Goal: Task Accomplishment & Management: Complete application form

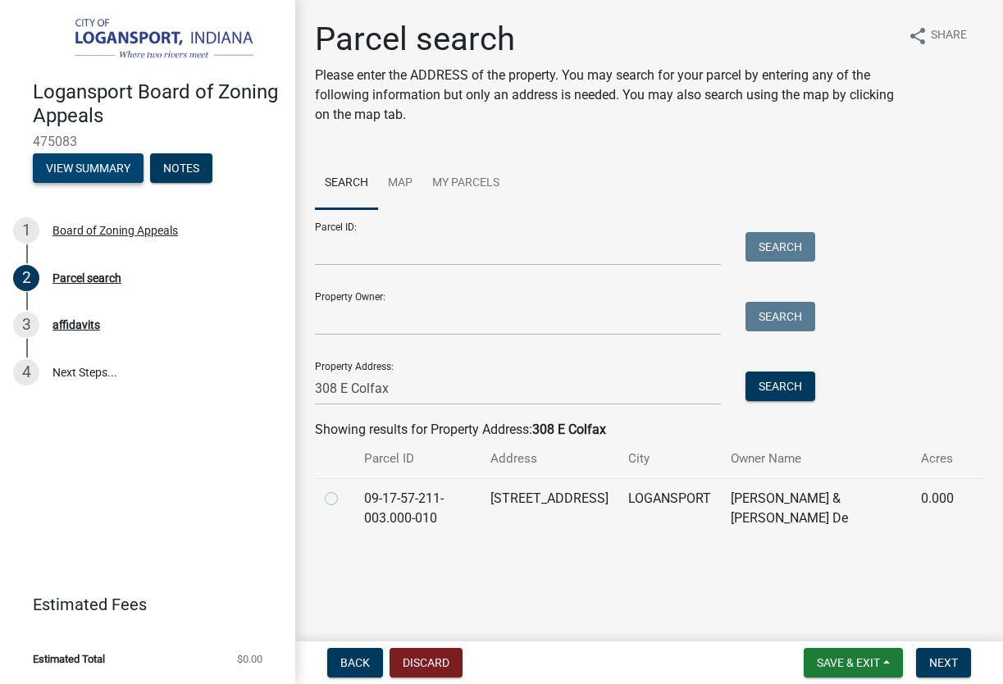
click at [120, 165] on button "View Summary" at bounding box center [88, 168] width 111 height 30
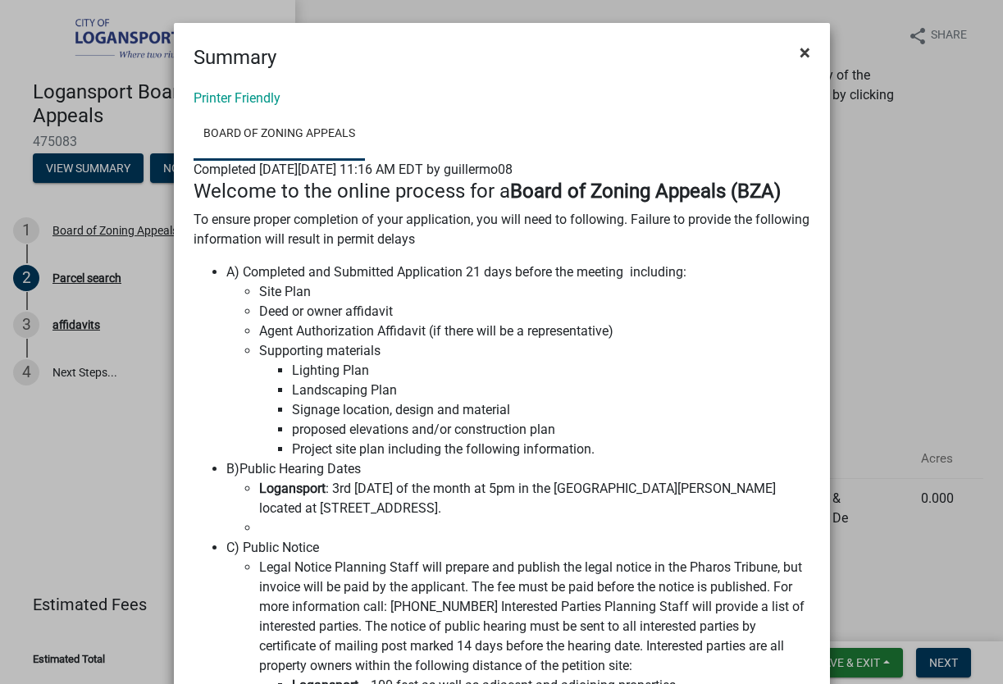
click at [809, 57] on span "×" at bounding box center [805, 52] width 11 height 23
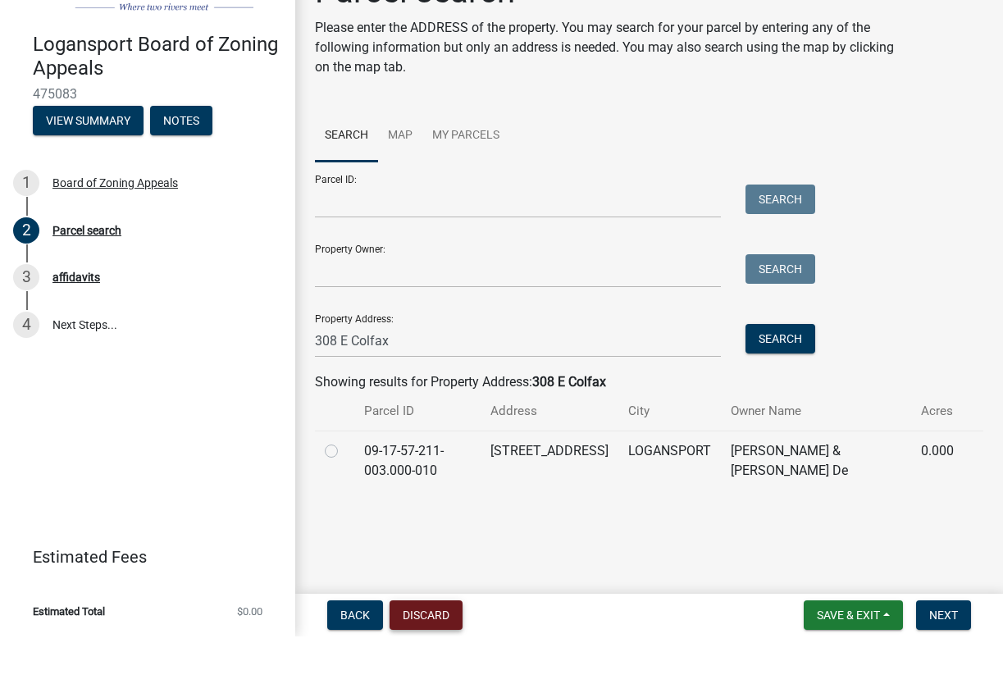
click at [434, 648] on button "Discard" at bounding box center [426, 663] width 73 height 30
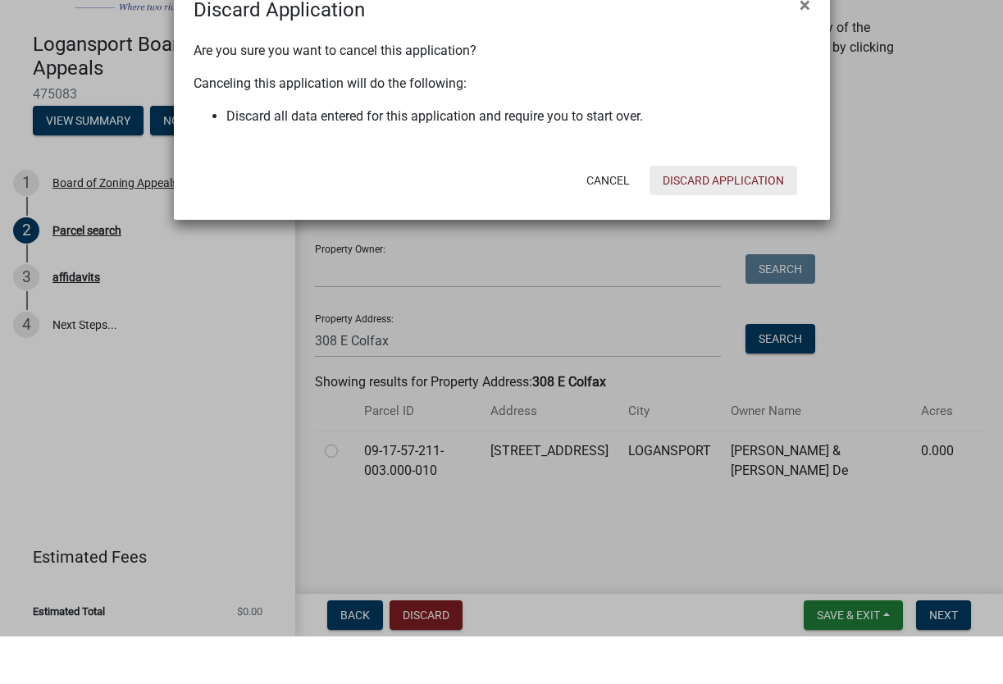
click at [720, 213] on button "Discard Application" at bounding box center [724, 228] width 148 height 30
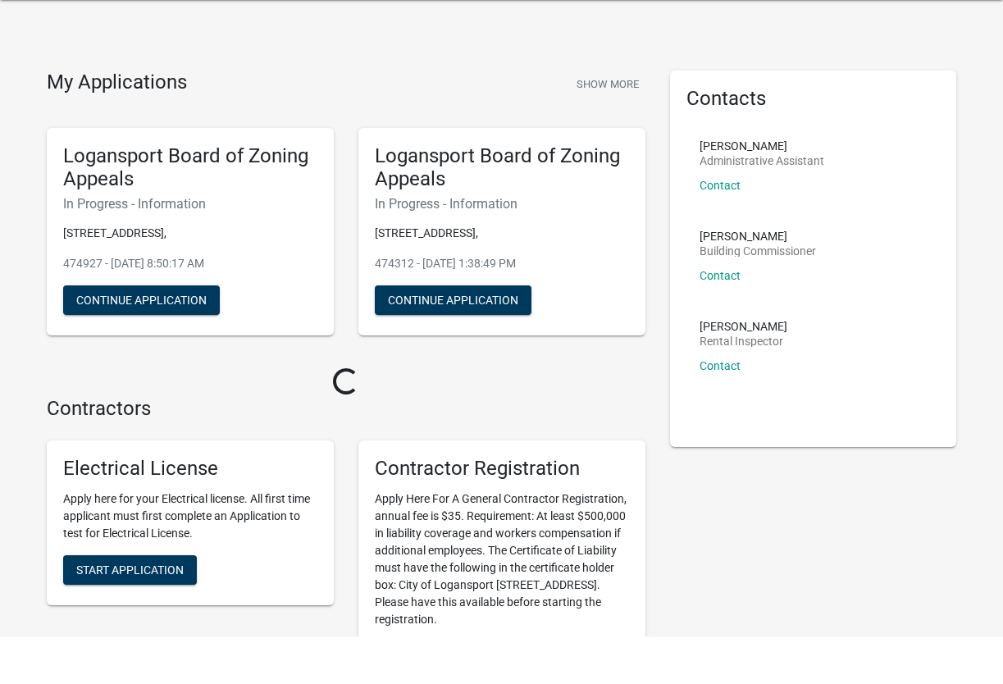
scroll to position [48, 0]
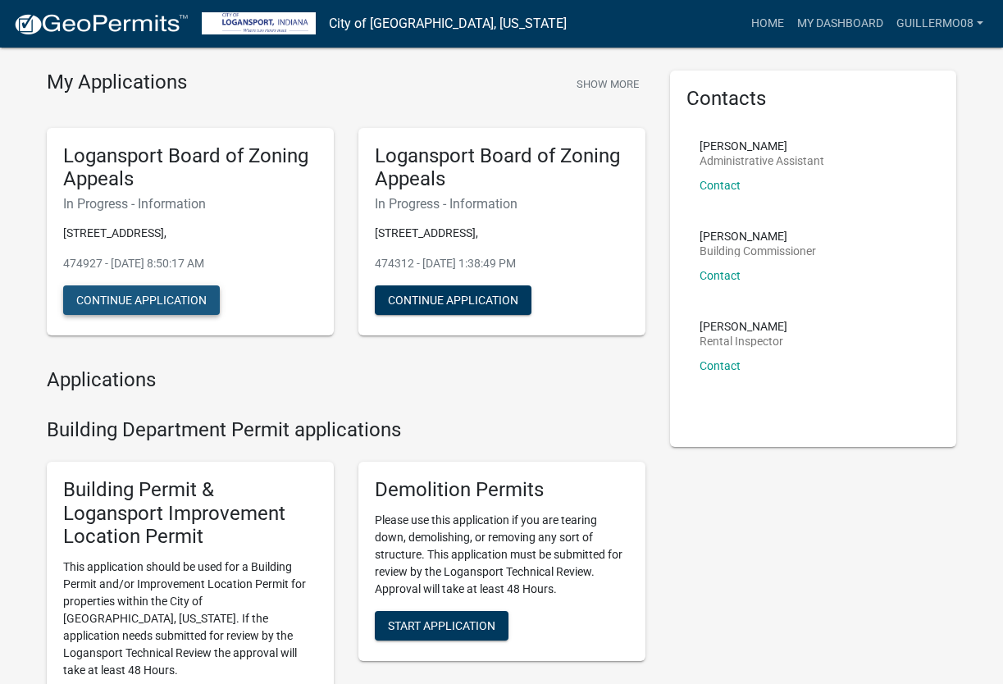
click at [165, 296] on button "Continue Application" at bounding box center [141, 300] width 157 height 30
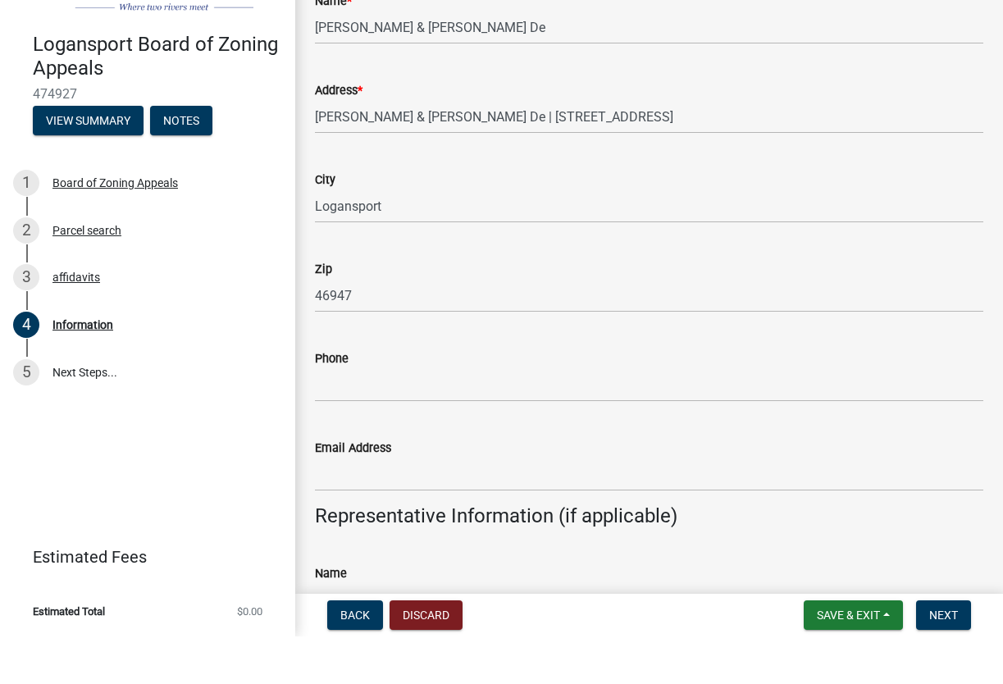
scroll to position [635, 0]
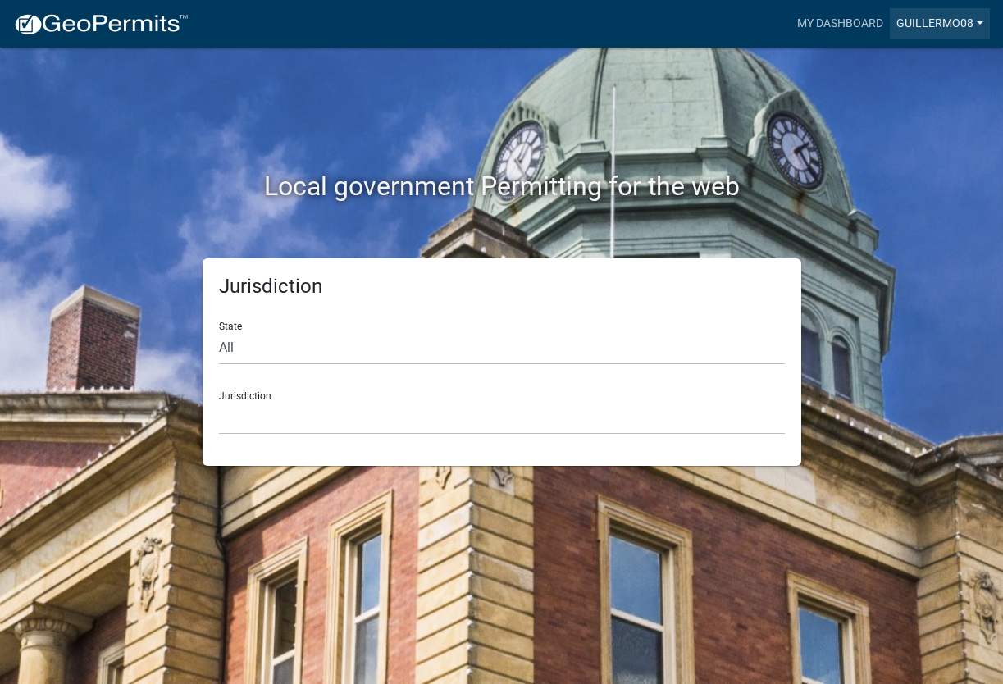
click at [941, 25] on link "guillermo08" at bounding box center [940, 23] width 100 height 31
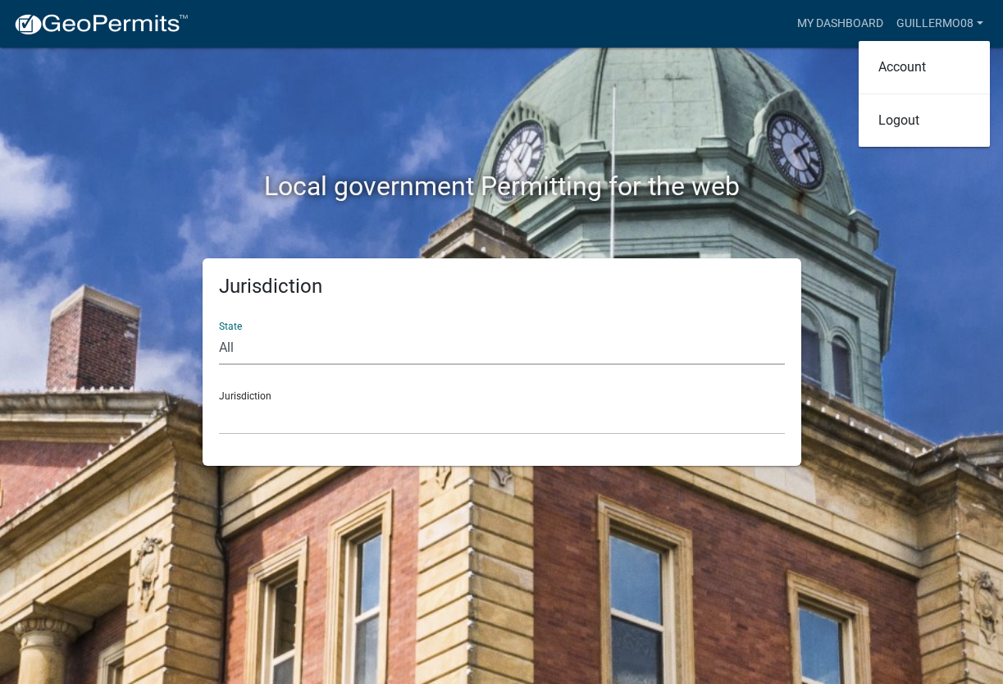
select select "Indiana"
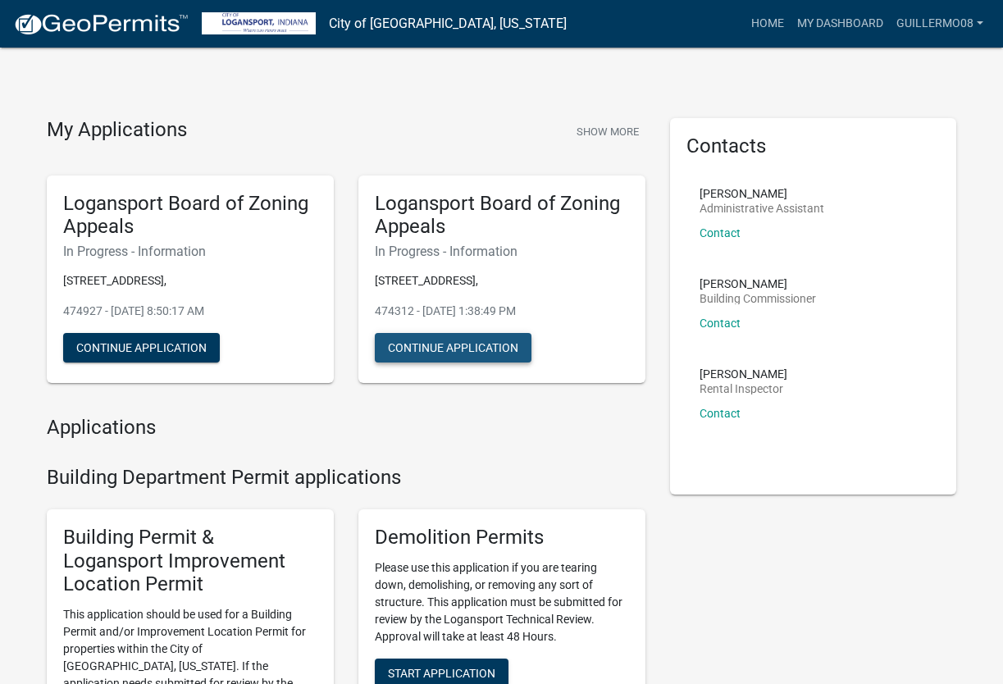
click at [501, 345] on button "Continue Application" at bounding box center [453, 348] width 157 height 30
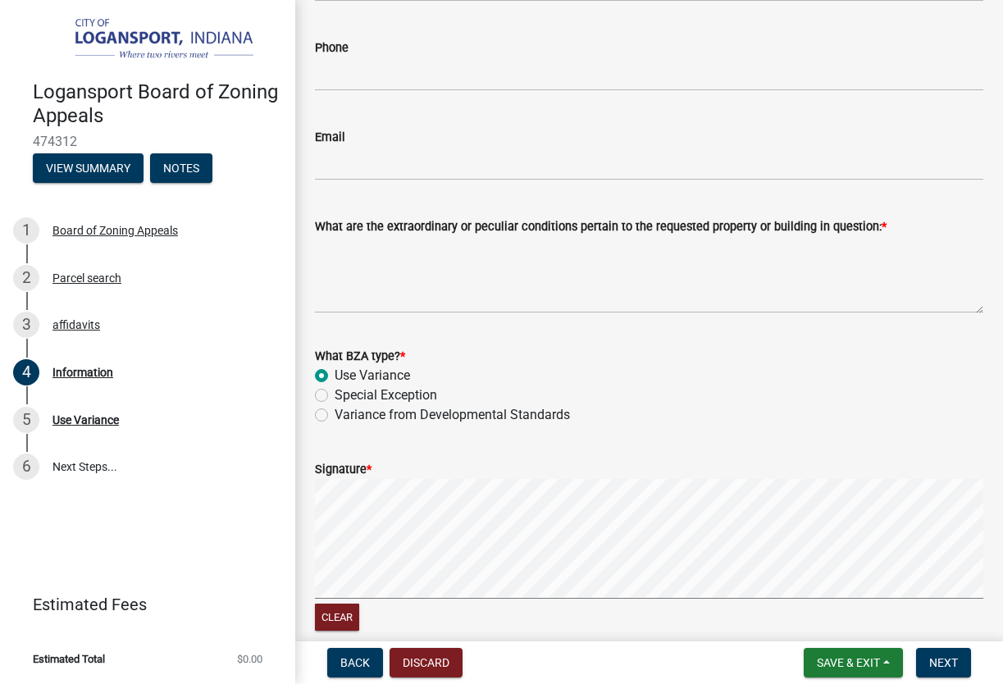
scroll to position [1619, 0]
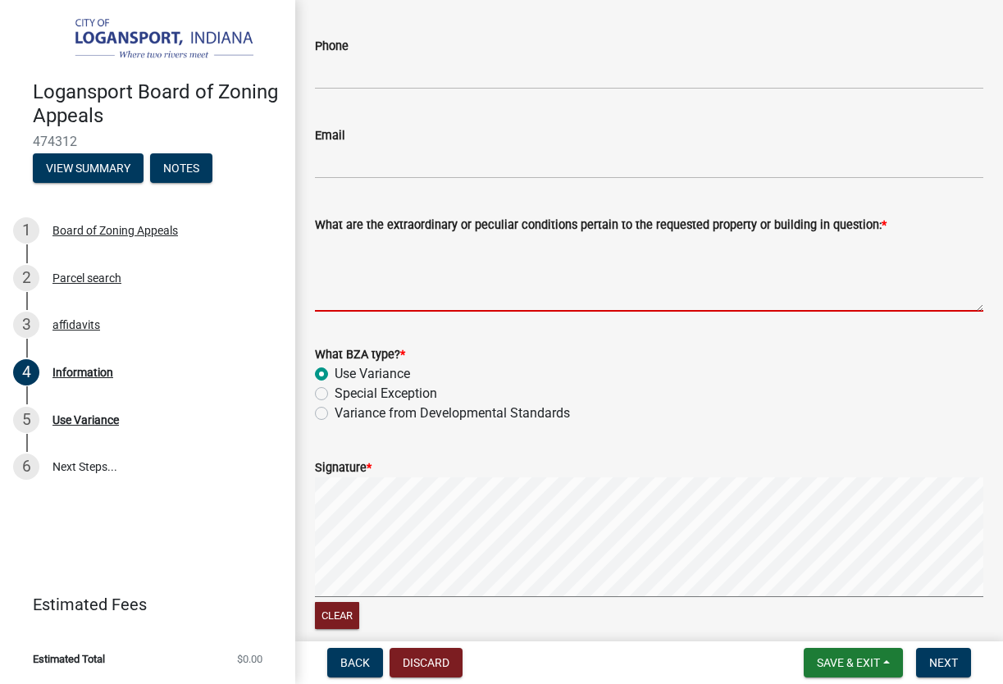
click at [376, 285] on textarea "What are the extraordinary or peculiar conditions pertain to the requested prop…" at bounding box center [649, 273] width 668 height 77
click at [458, 249] on textarea "I have already three apartments" at bounding box center [649, 273] width 668 height 77
click at [562, 245] on textarea "I have already three aprtments at this adrees" at bounding box center [649, 273] width 668 height 77
click at [572, 248] on textarea "I have already three aprtments at this adrees" at bounding box center [649, 273] width 668 height 77
click at [586, 259] on textarea "I have already three aprtments at this adres" at bounding box center [649, 273] width 668 height 77
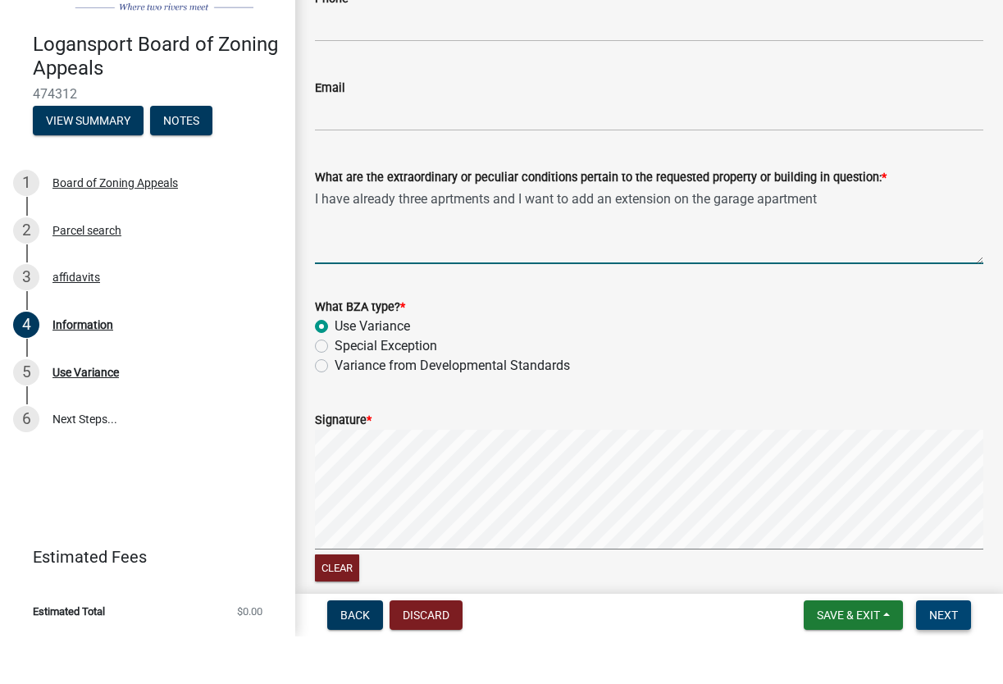
type textarea "I have already three aprtments and I want to add an extension on the garage apa…"
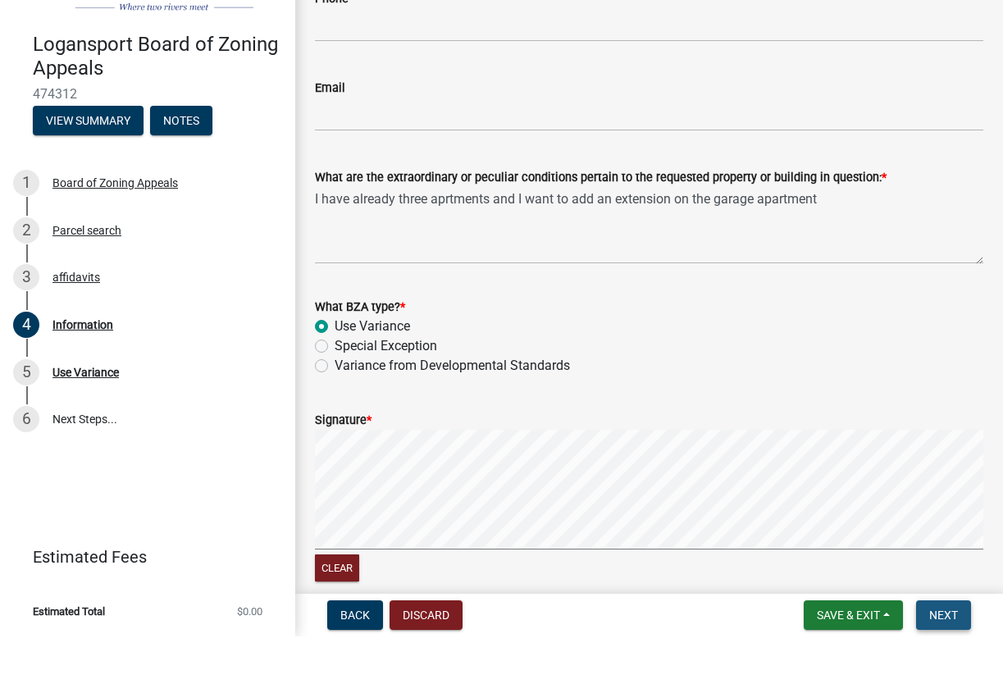
click at [954, 656] on span "Next" at bounding box center [943, 662] width 29 height 13
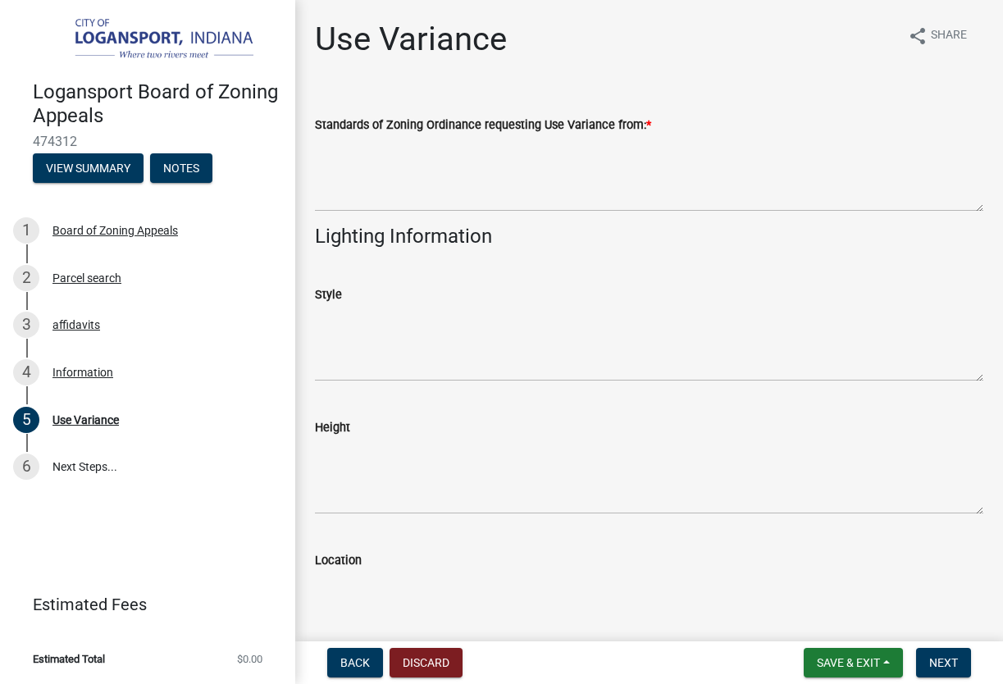
scroll to position [0, 0]
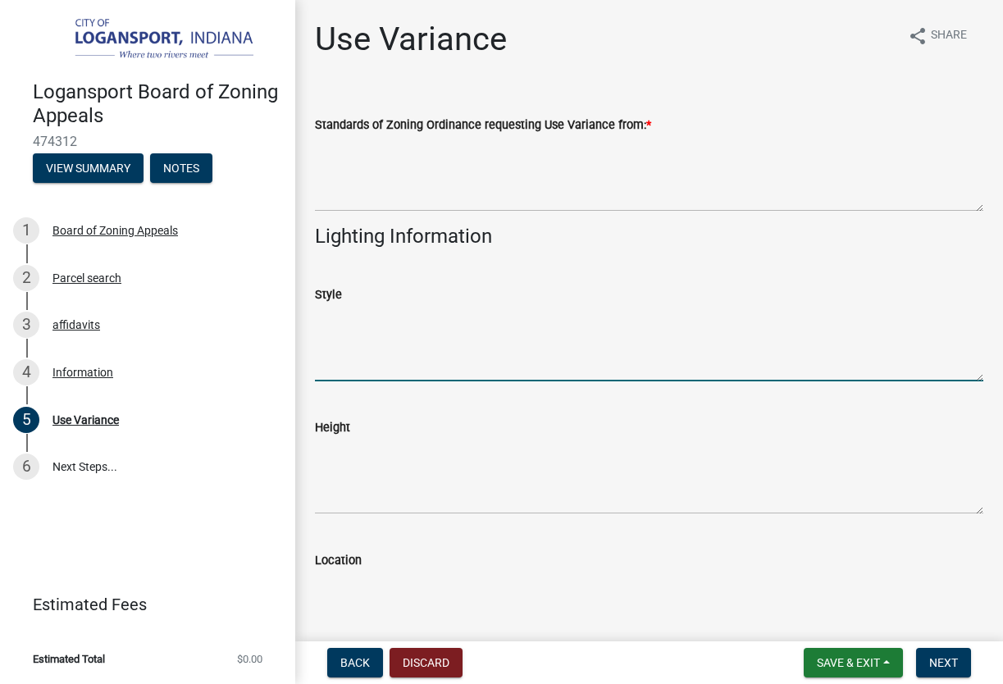
click at [367, 332] on textarea "Style" at bounding box center [649, 342] width 668 height 77
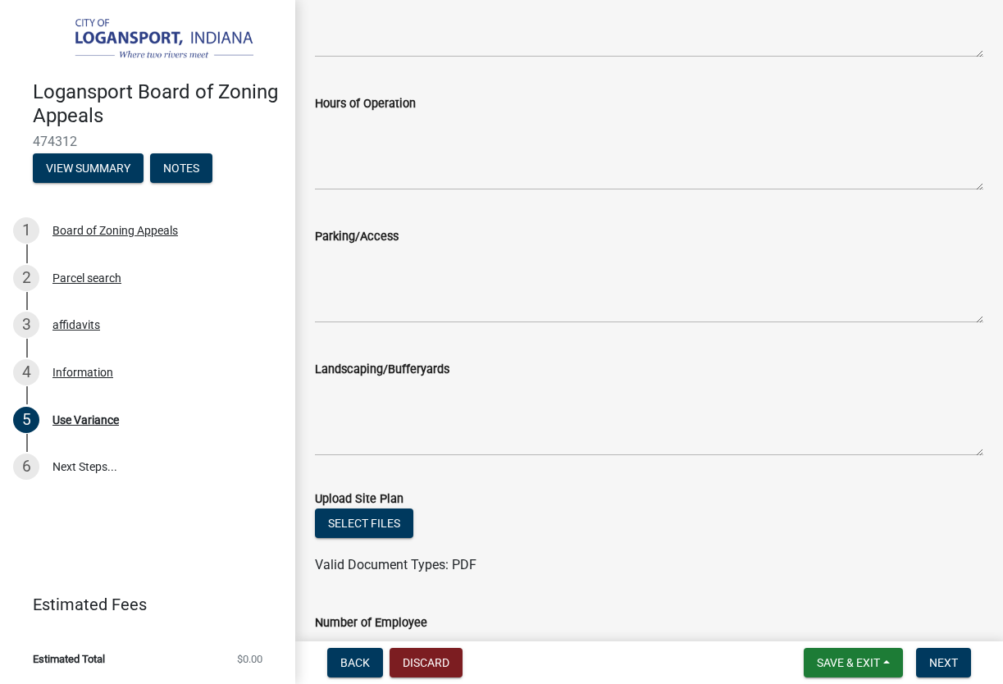
scroll to position [1119, 0]
type textarea "none"
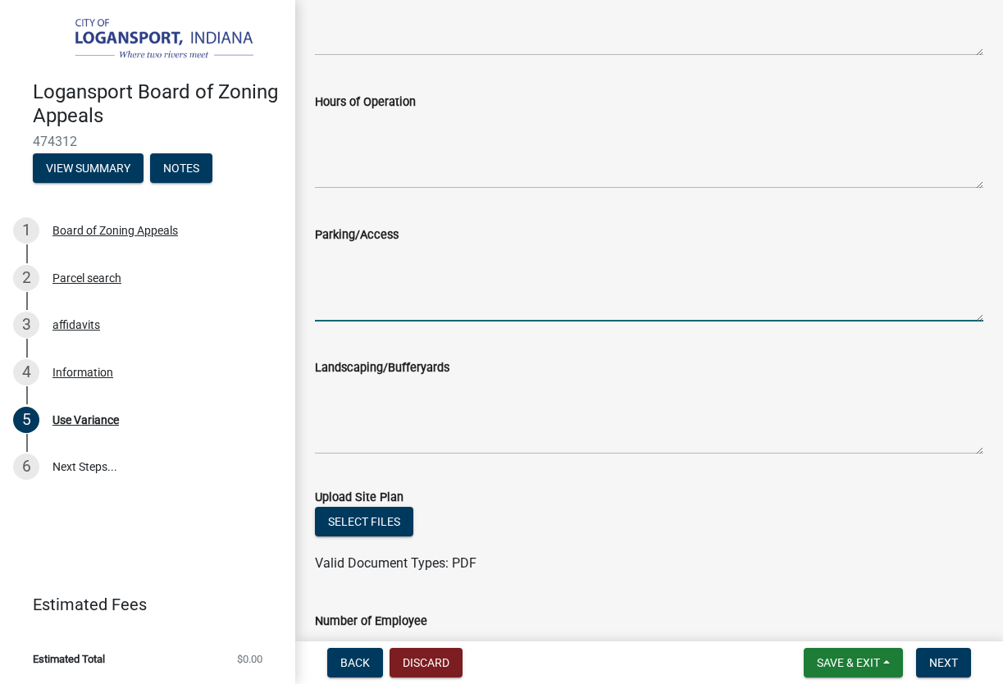
click at [418, 276] on textarea "Parking/Access" at bounding box center [649, 282] width 668 height 77
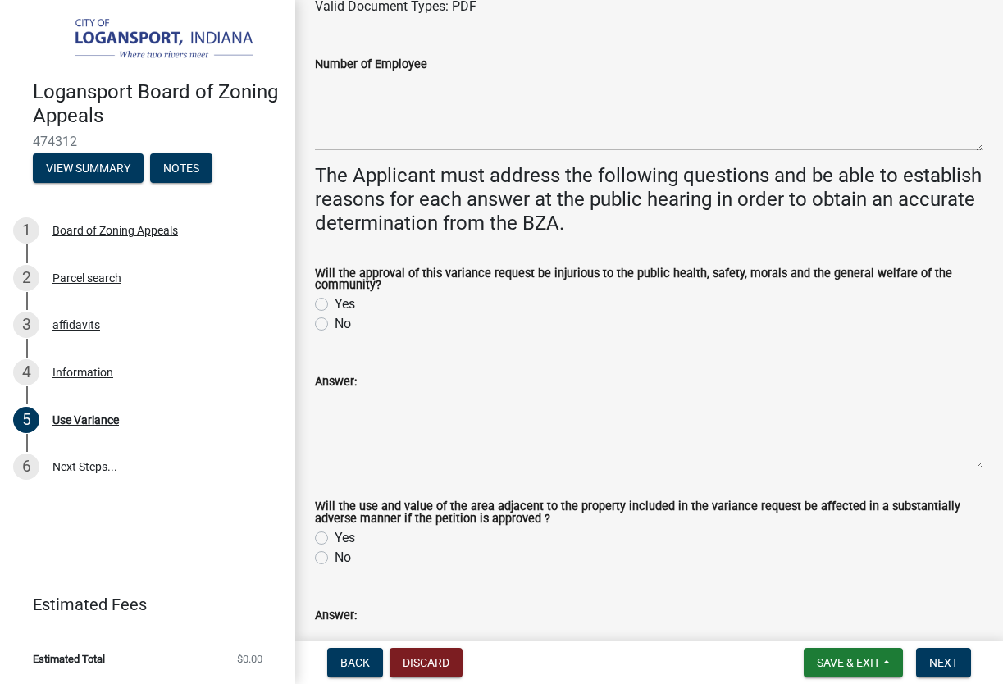
scroll to position [1677, 0]
type textarea "I will make 6 spaces on the back"
click at [335, 297] on label "Yes" at bounding box center [345, 304] width 21 height 20
click at [335, 297] on input "Yes" at bounding box center [340, 299] width 11 height 11
radio input "true"
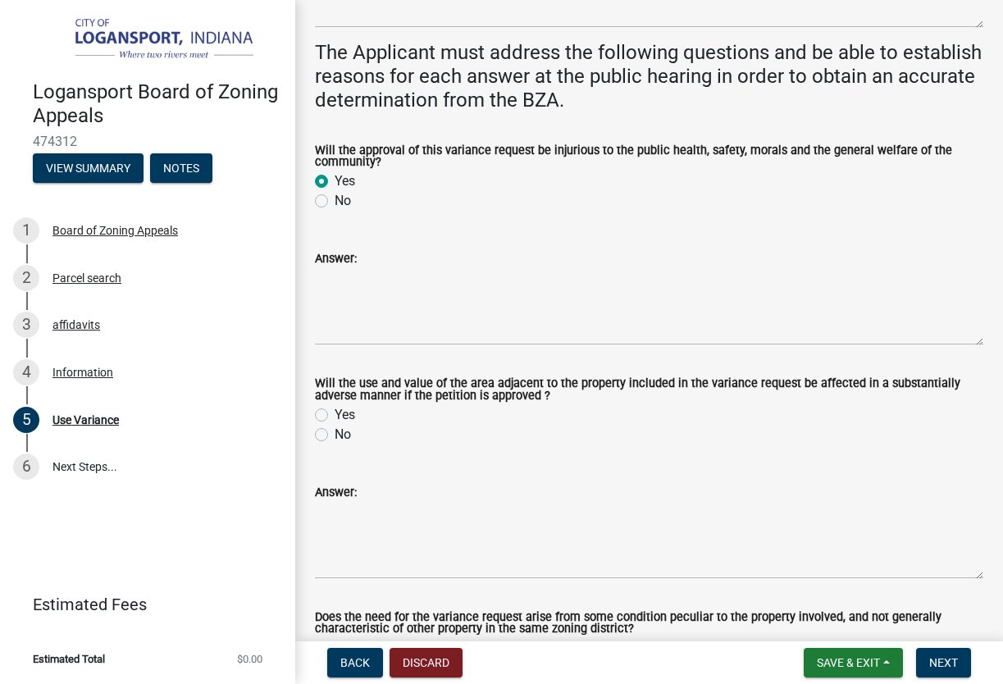
scroll to position [1798, 0]
click at [335, 413] on label "Yes" at bounding box center [345, 416] width 21 height 20
click at [335, 413] on input "Yes" at bounding box center [340, 411] width 11 height 11
radio input "true"
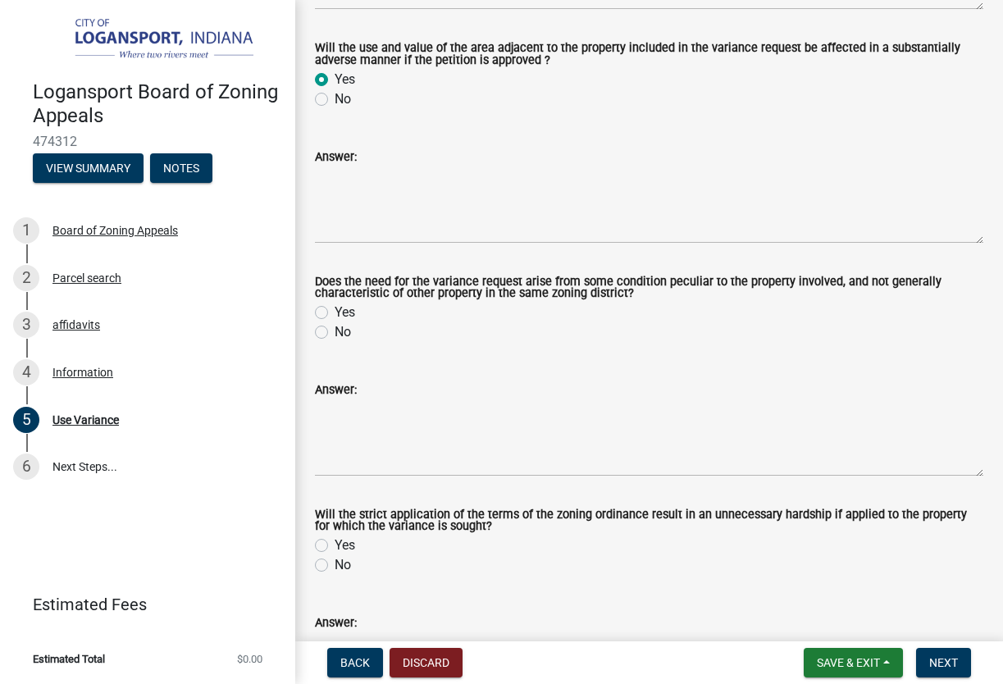
scroll to position [2136, 0]
click at [335, 330] on label "No" at bounding box center [343, 331] width 16 height 20
click at [335, 330] on input "No" at bounding box center [340, 326] width 11 height 11
radio input "true"
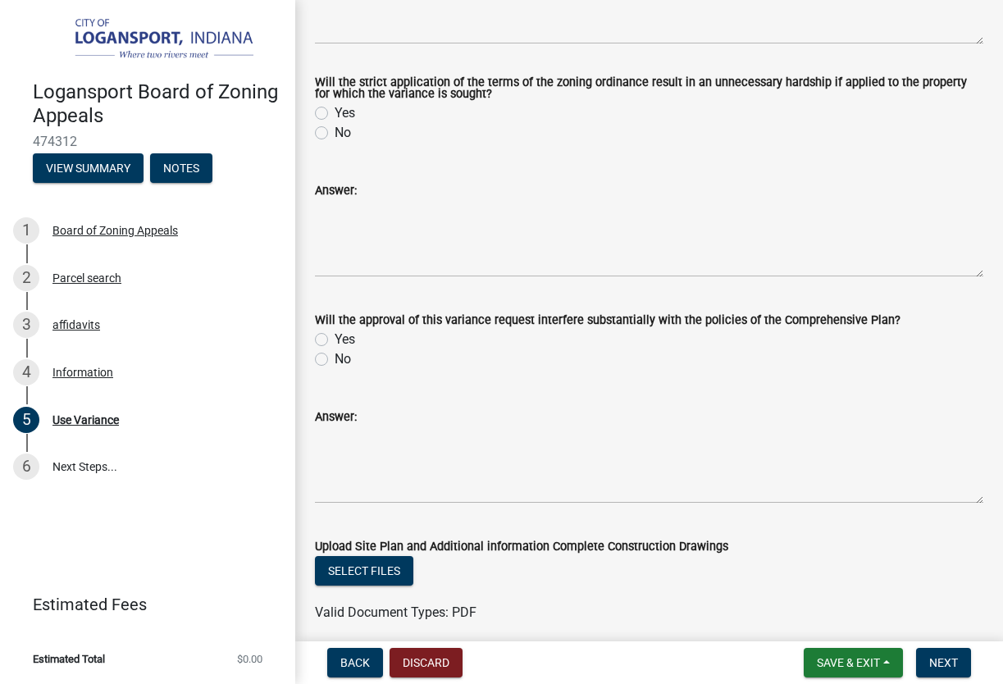
scroll to position [2569, 0]
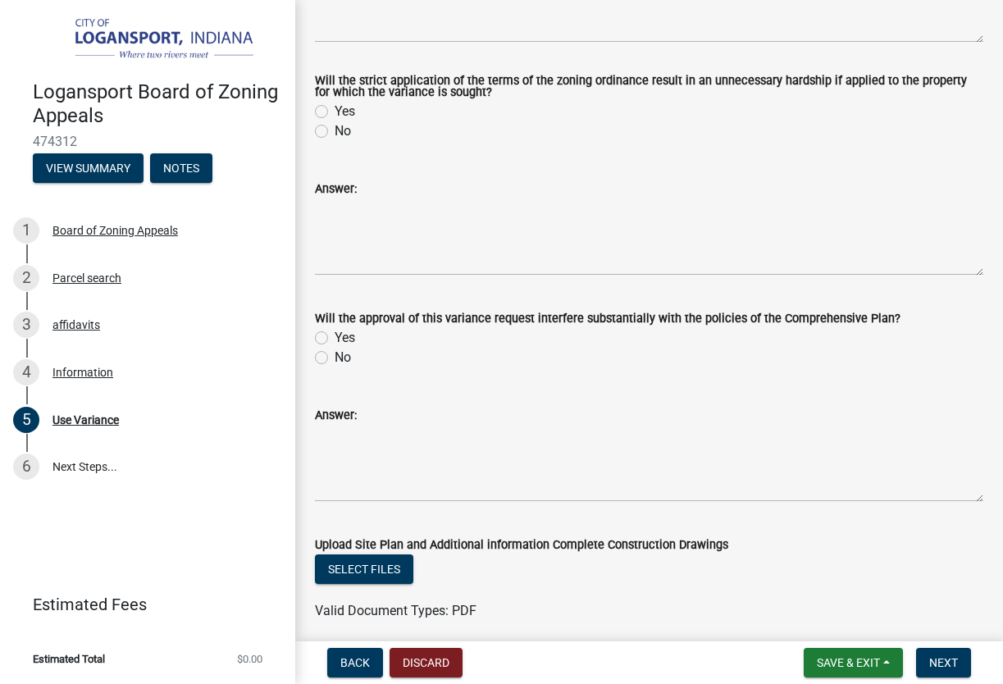
click at [319, 115] on div "Yes" at bounding box center [649, 112] width 668 height 20
click at [335, 131] on label "No" at bounding box center [343, 131] width 16 height 20
click at [335, 131] on input "No" at bounding box center [340, 126] width 11 height 11
radio input "true"
click at [335, 356] on label "No" at bounding box center [343, 358] width 16 height 20
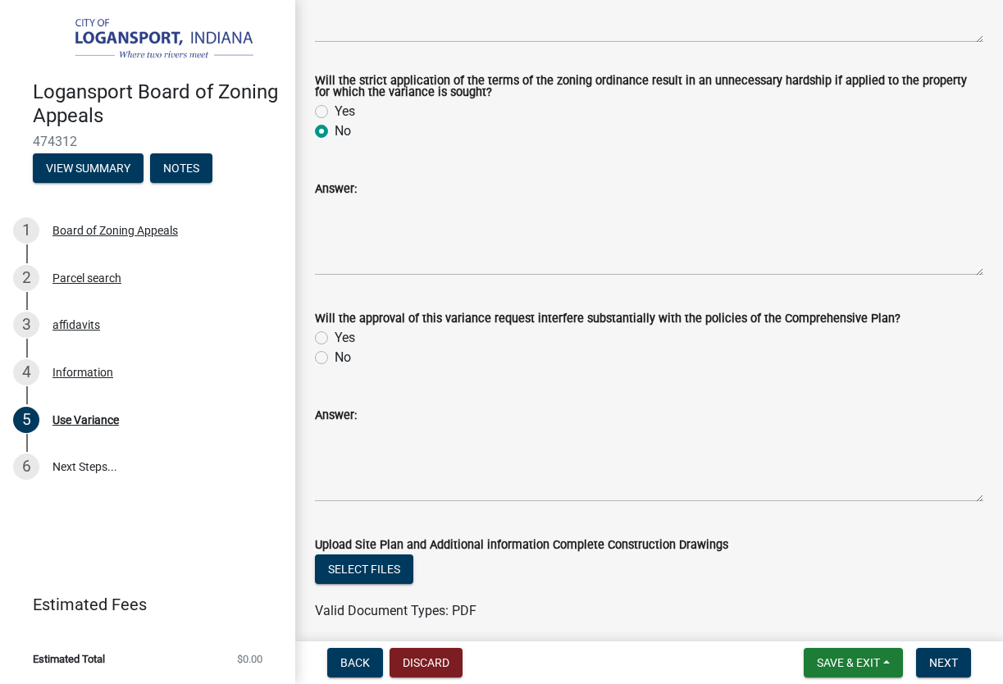
click at [335, 356] on input "No" at bounding box center [340, 353] width 11 height 11
radio input "true"
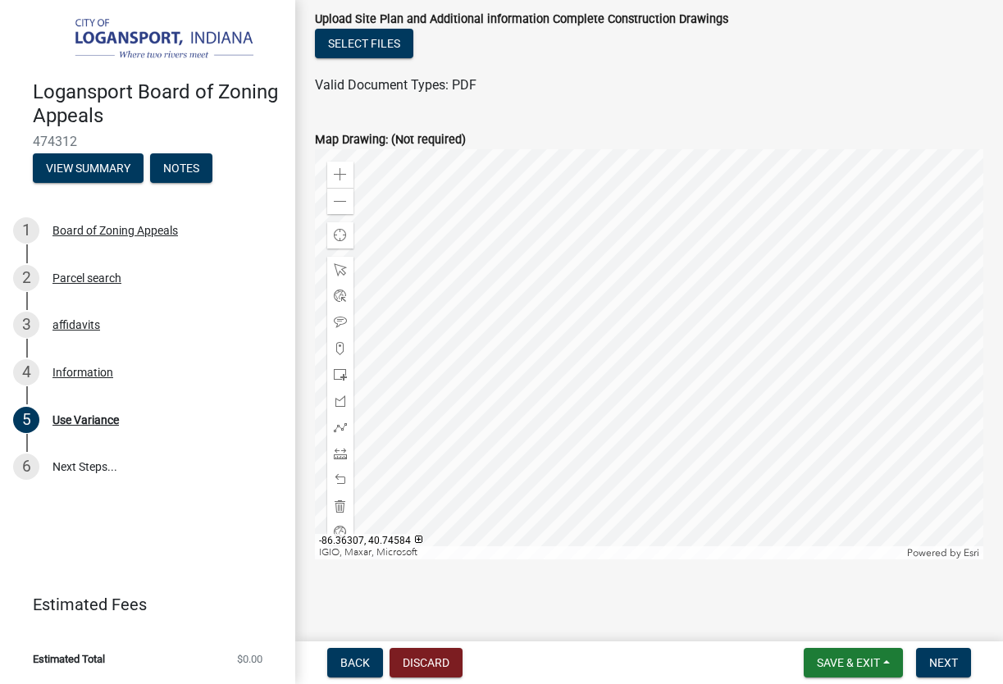
scroll to position [3093, 0]
click at [946, 667] on span "Next" at bounding box center [943, 662] width 29 height 13
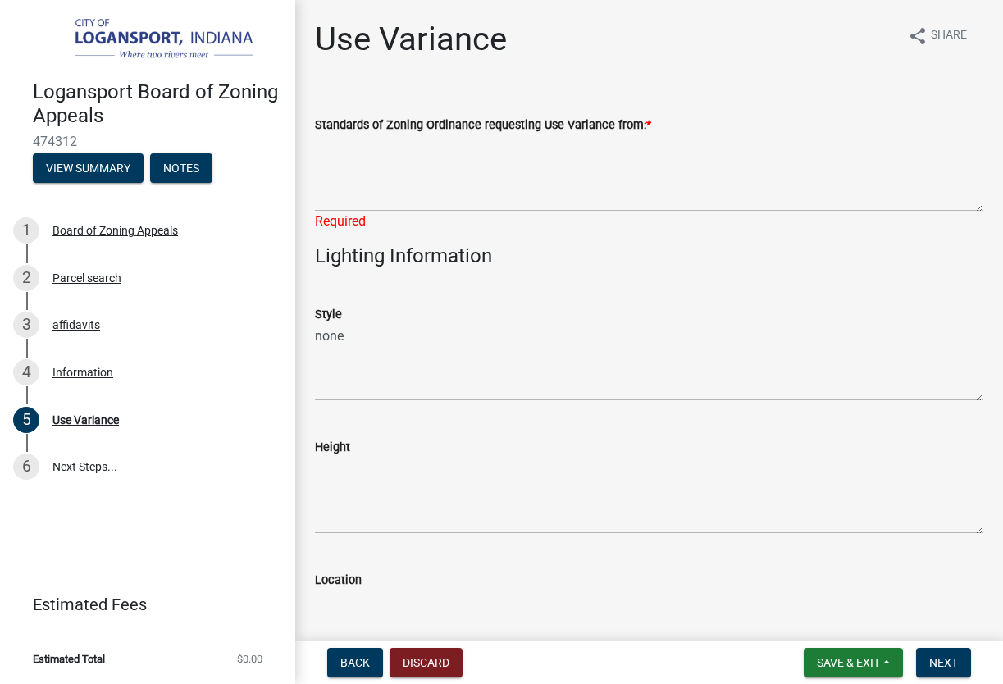
scroll to position [0, 0]
click at [366, 215] on div "Required" at bounding box center [649, 222] width 668 height 20
click at [330, 216] on div "Required" at bounding box center [649, 222] width 668 height 20
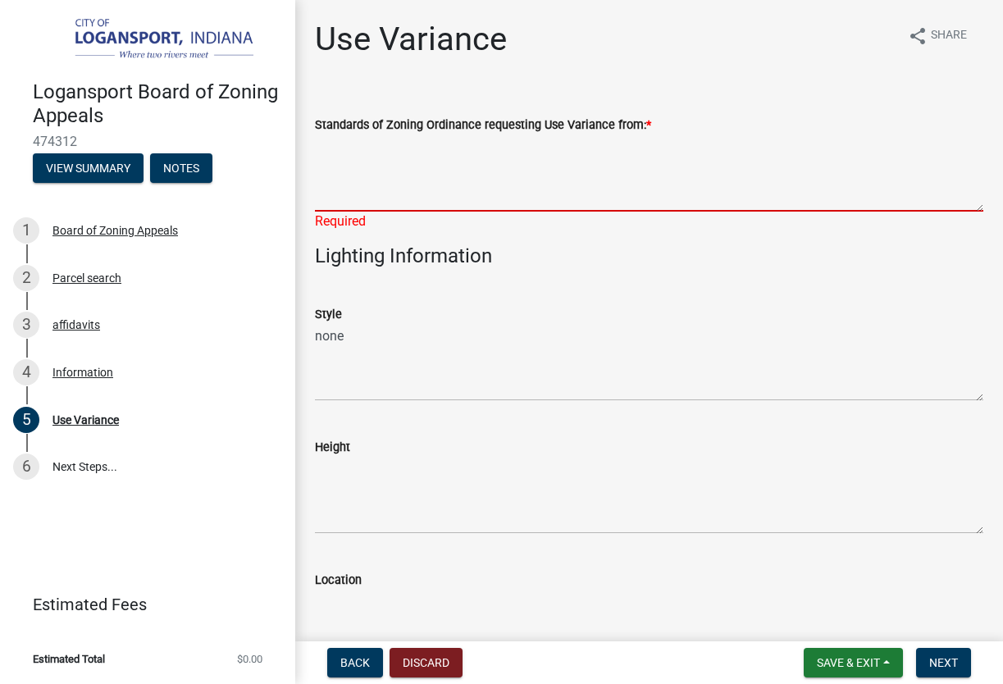
click at [324, 200] on textarea "Standards of Zoning Ordinance requesting Use Variance from: *" at bounding box center [649, 172] width 668 height 77
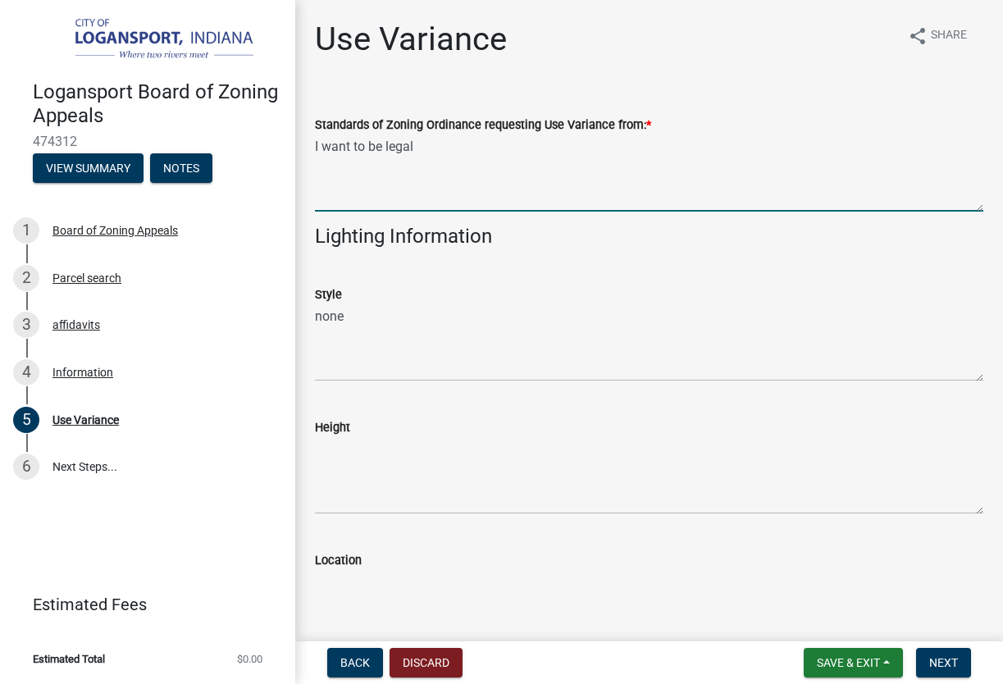
click at [431, 147] on textarea "I want to be legal" at bounding box center [649, 172] width 668 height 77
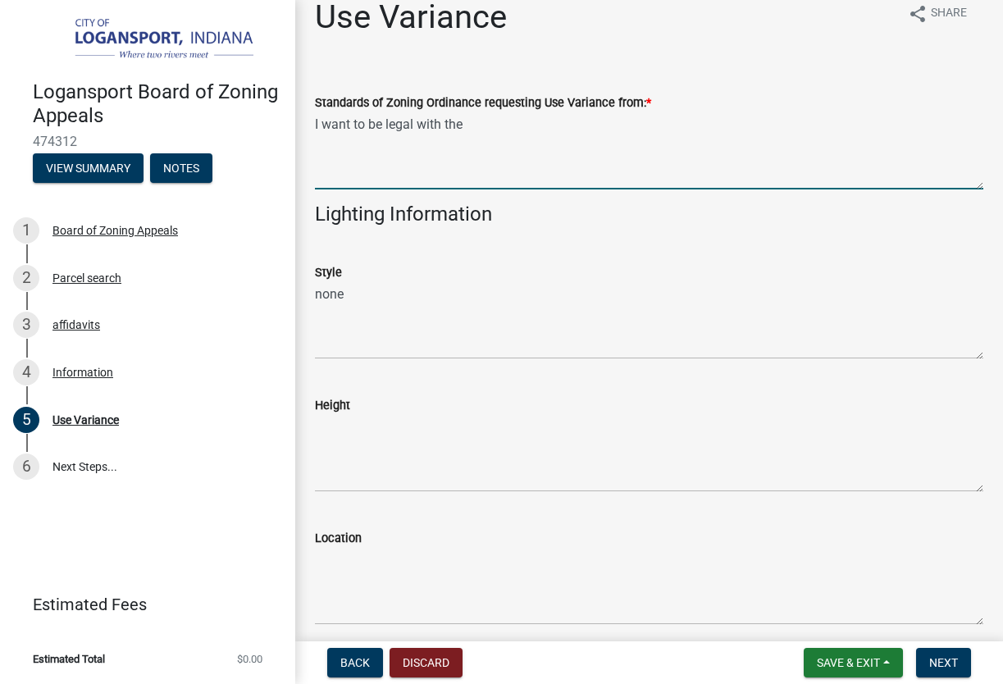
scroll to position [21, 0]
click at [349, 17] on h1 "Use Variance" at bounding box center [411, 17] width 192 height 39
click at [484, 140] on textarea "I want to be legal with the" at bounding box center [649, 151] width 668 height 77
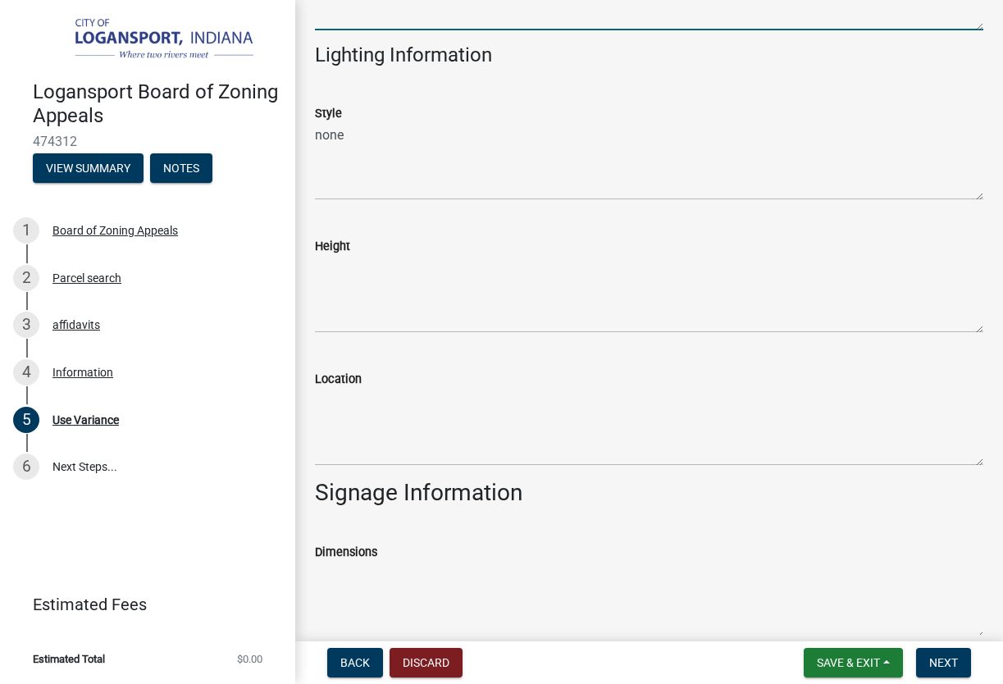
scroll to position [180, 0]
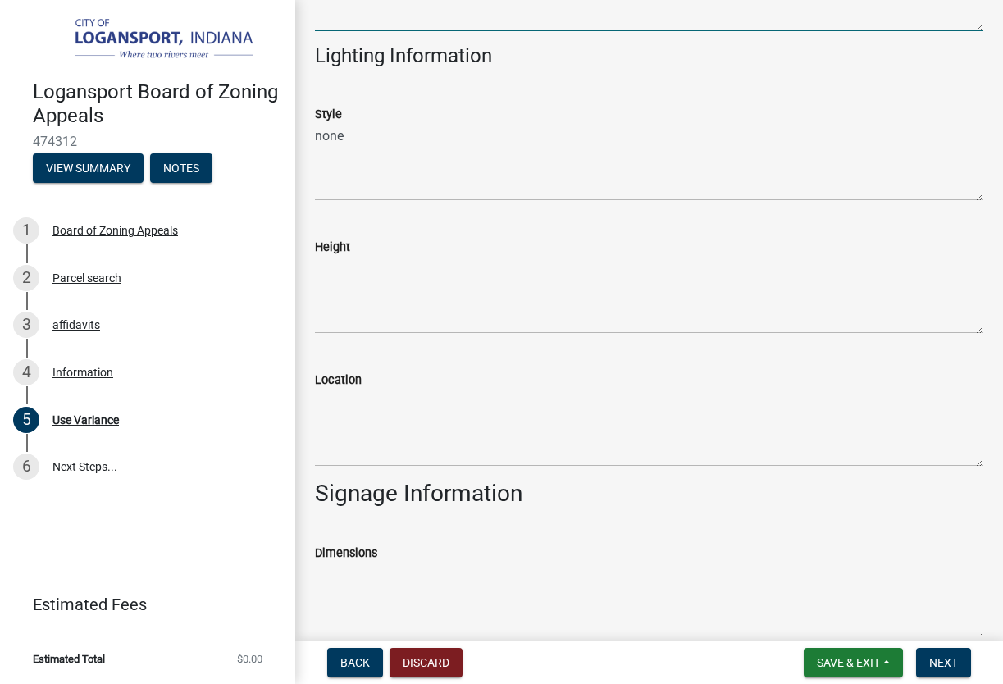
click at [389, 385] on div "Location" at bounding box center [649, 380] width 668 height 20
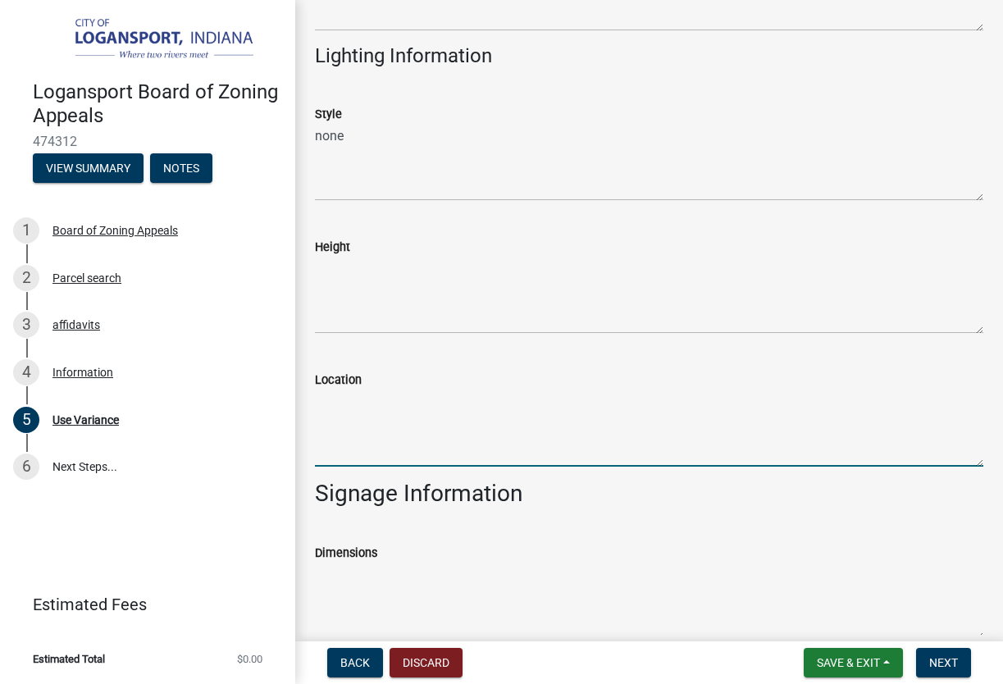
click at [376, 440] on textarea "Location" at bounding box center [649, 428] width 668 height 77
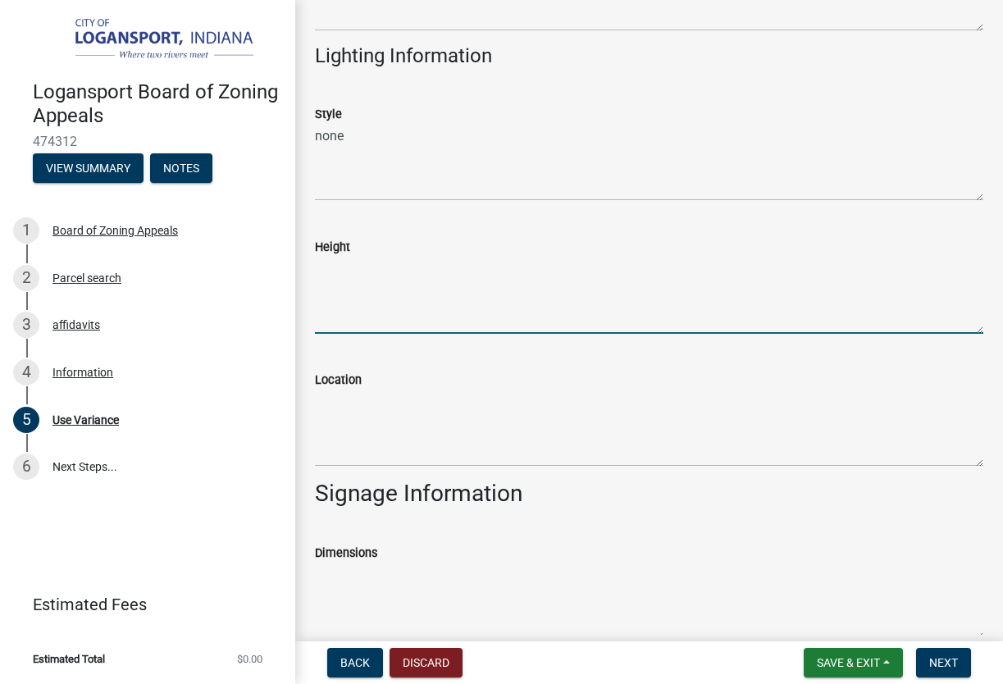
click at [429, 292] on textarea "Height" at bounding box center [649, 295] width 668 height 77
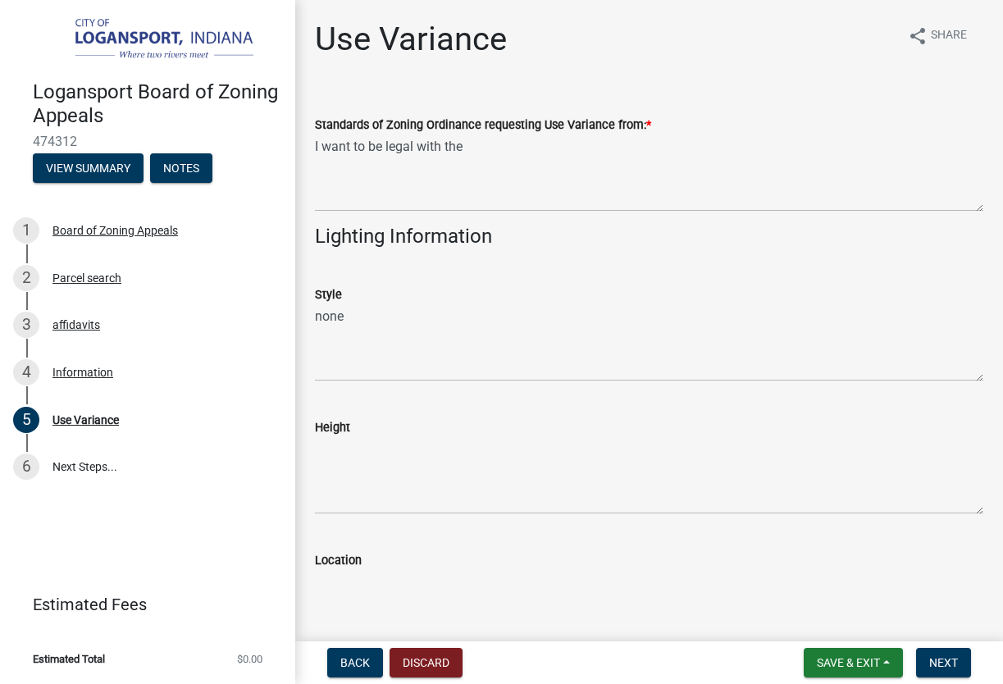
scroll to position [0, 0]
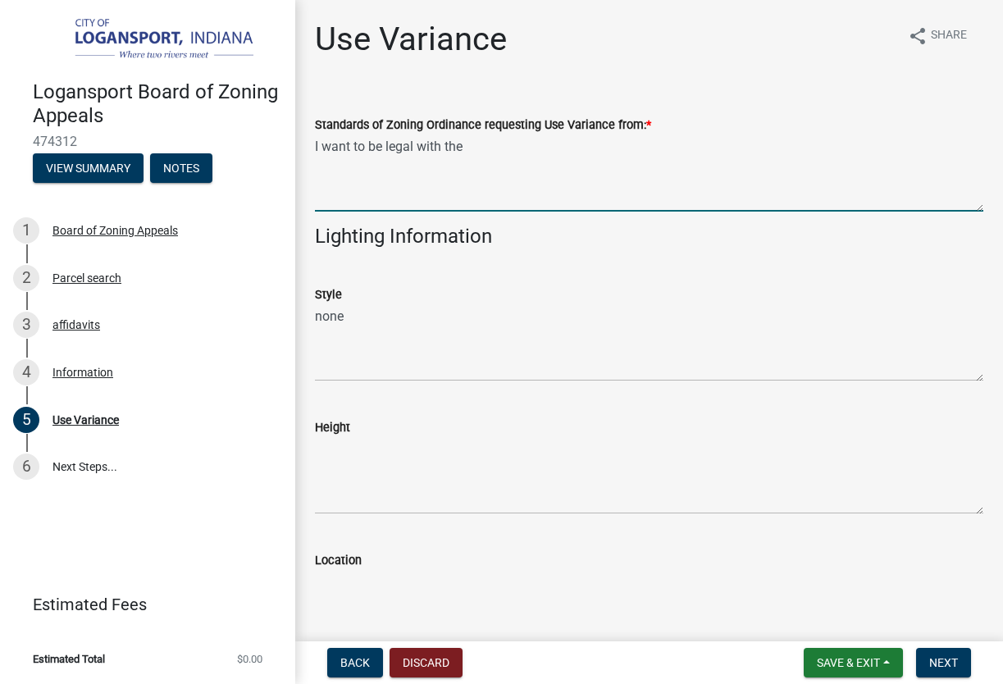
click at [467, 152] on textarea "I want to be legal with the" at bounding box center [649, 172] width 668 height 77
drag, startPoint x: 467, startPoint y: 152, endPoint x: 636, endPoint y: 155, distance: 168.2
click at [636, 155] on textarea "I want to be legal with the city of Logansport ordin" at bounding box center [649, 172] width 668 height 77
click at [633, 169] on textarea "I want to be legal with the city of Logansport ord" at bounding box center [649, 172] width 668 height 77
click at [582, 146] on textarea "I want to be legal with the city of Logansport ord" at bounding box center [649, 172] width 668 height 77
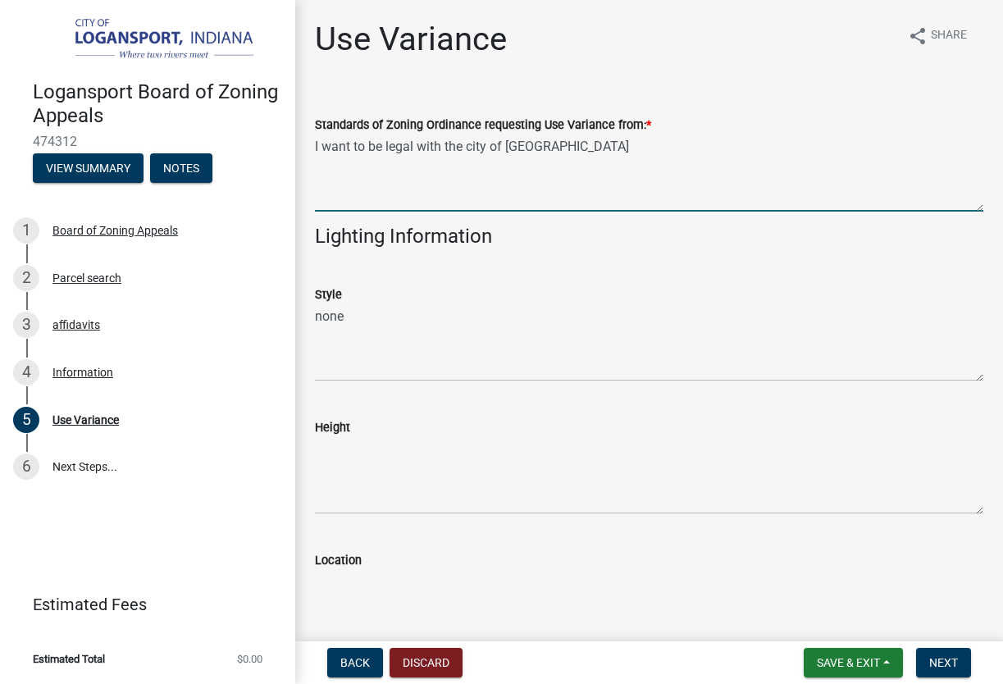
click at [607, 171] on textarea "I want to be legal with the city of Logansport rd" at bounding box center [649, 172] width 668 height 77
click at [581, 185] on textarea "I want to be legal with the city of Logansport ordinance" at bounding box center [649, 172] width 668 height 77
type textarea "I want to be legal with the city of Logansport ordinance"
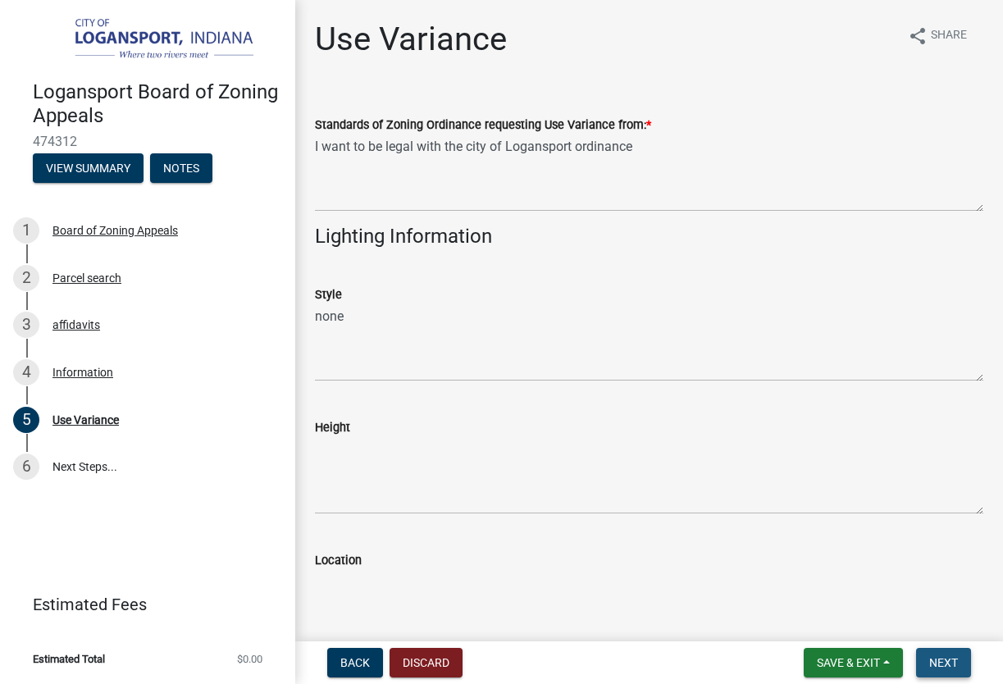
click at [956, 660] on span "Next" at bounding box center [943, 662] width 29 height 13
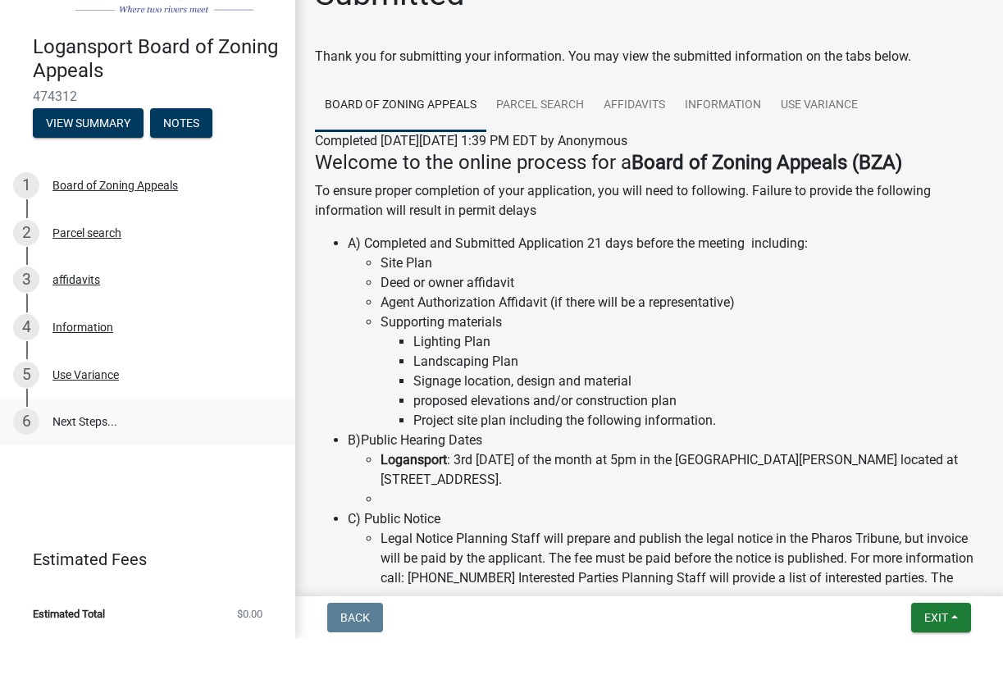
click at [66, 443] on link "6 Next Steps..." at bounding box center [147, 467] width 295 height 48
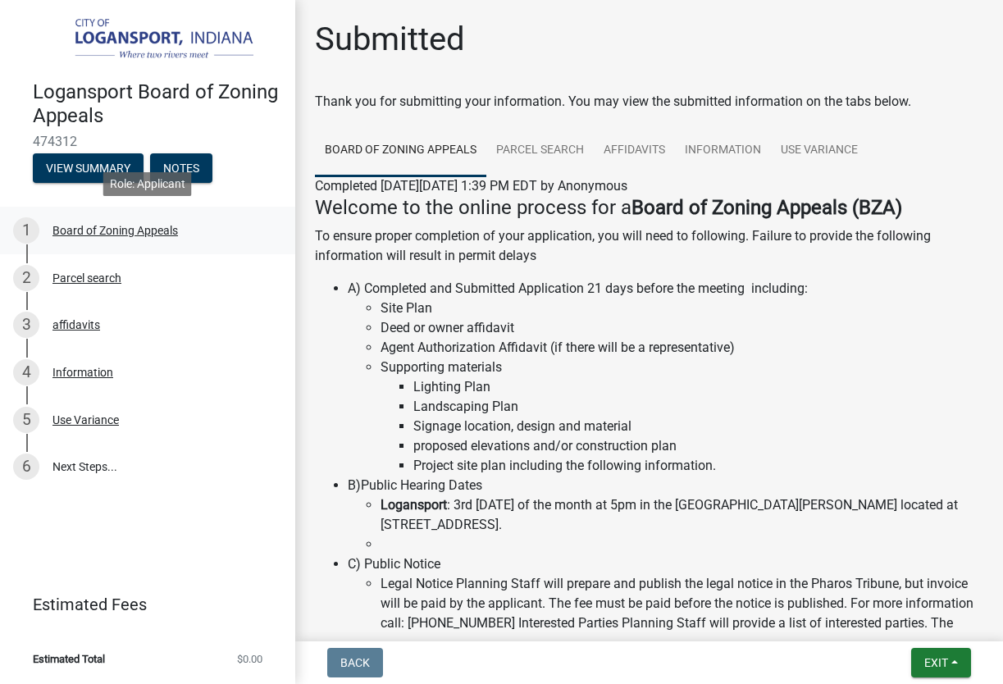
click at [29, 229] on div "1" at bounding box center [26, 230] width 26 height 26
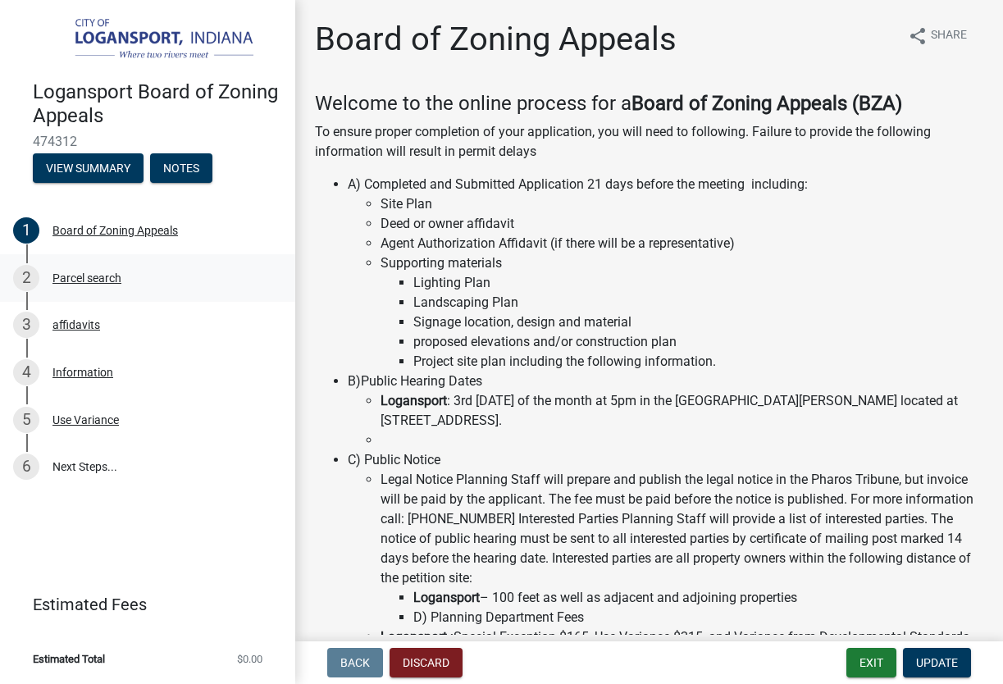
click at [36, 285] on div "2" at bounding box center [26, 278] width 26 height 26
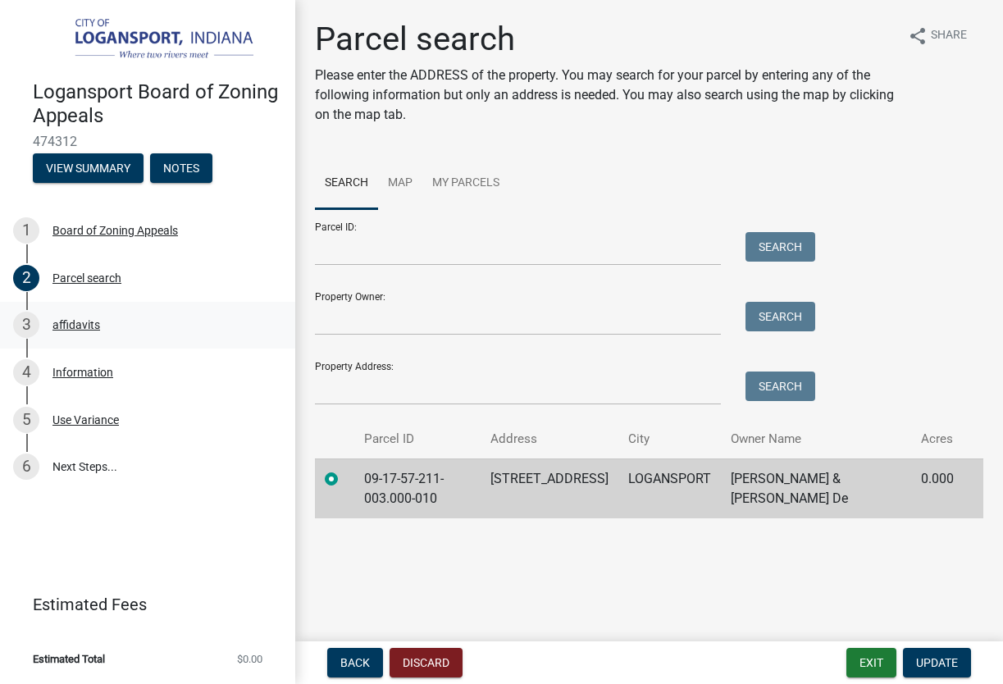
click at [45, 329] on div "3 affidavits" at bounding box center [141, 325] width 256 height 26
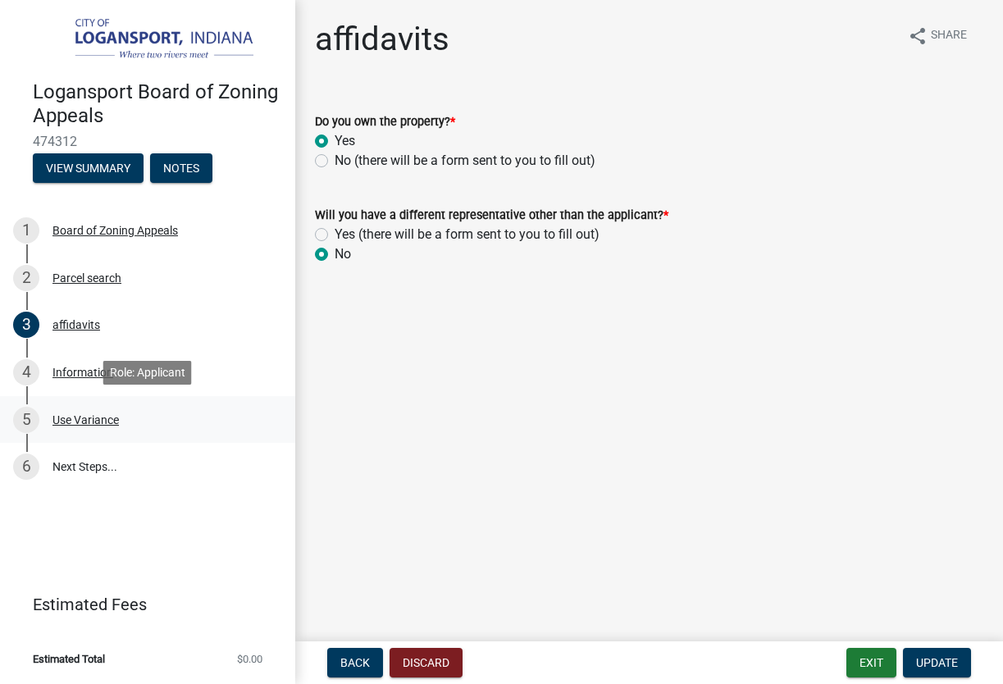
click at [74, 422] on div "Use Variance" at bounding box center [85, 419] width 66 height 11
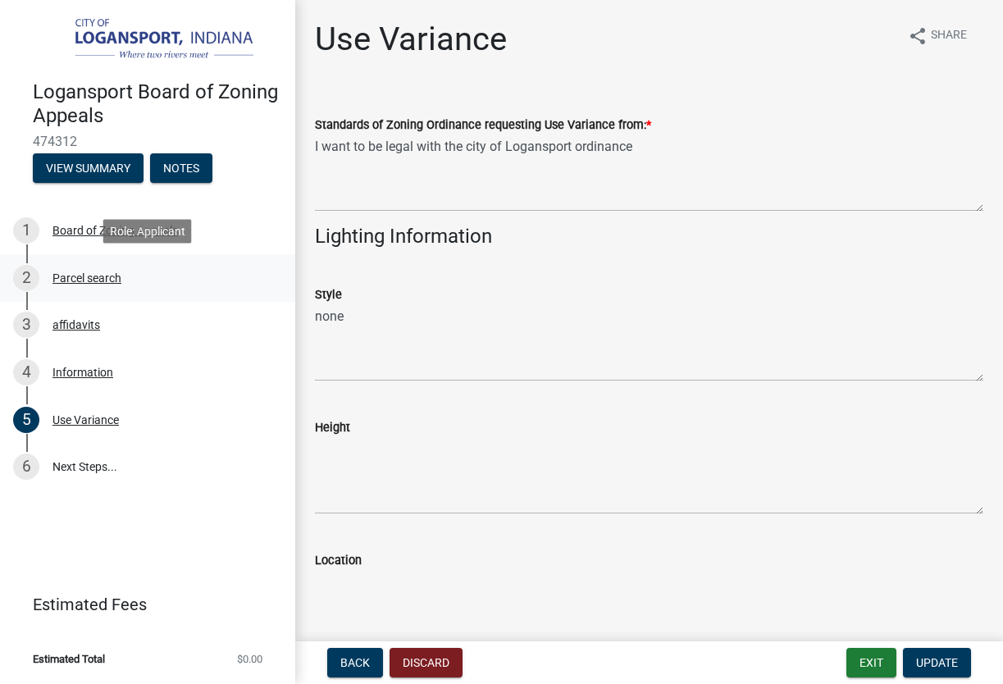
click at [77, 280] on div "Parcel search" at bounding box center [86, 277] width 69 height 11
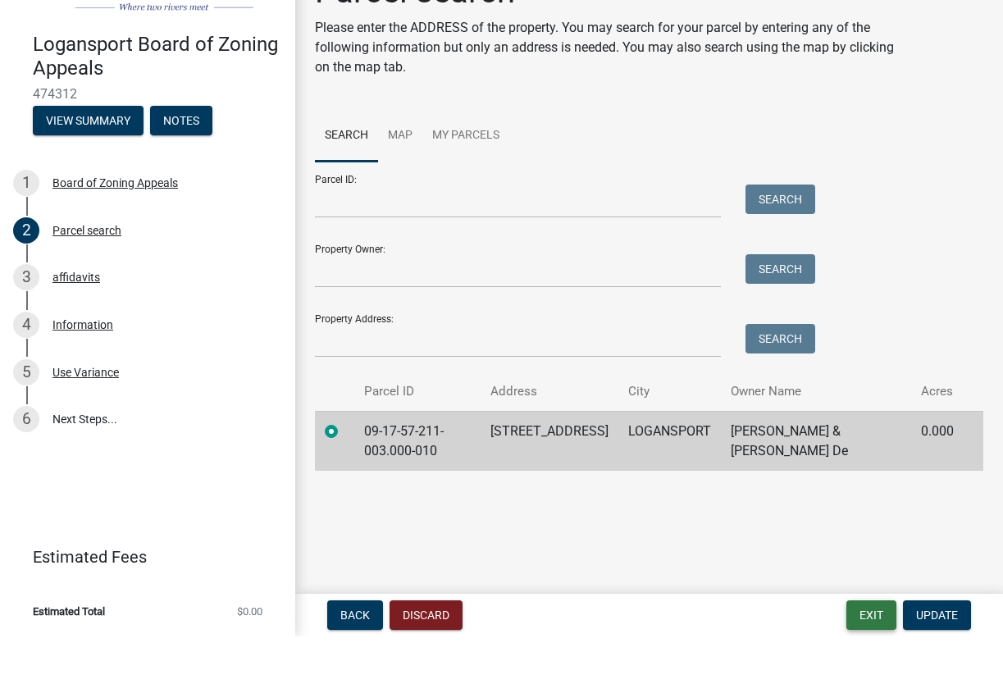
click at [876, 648] on button "Exit" at bounding box center [871, 663] width 50 height 30
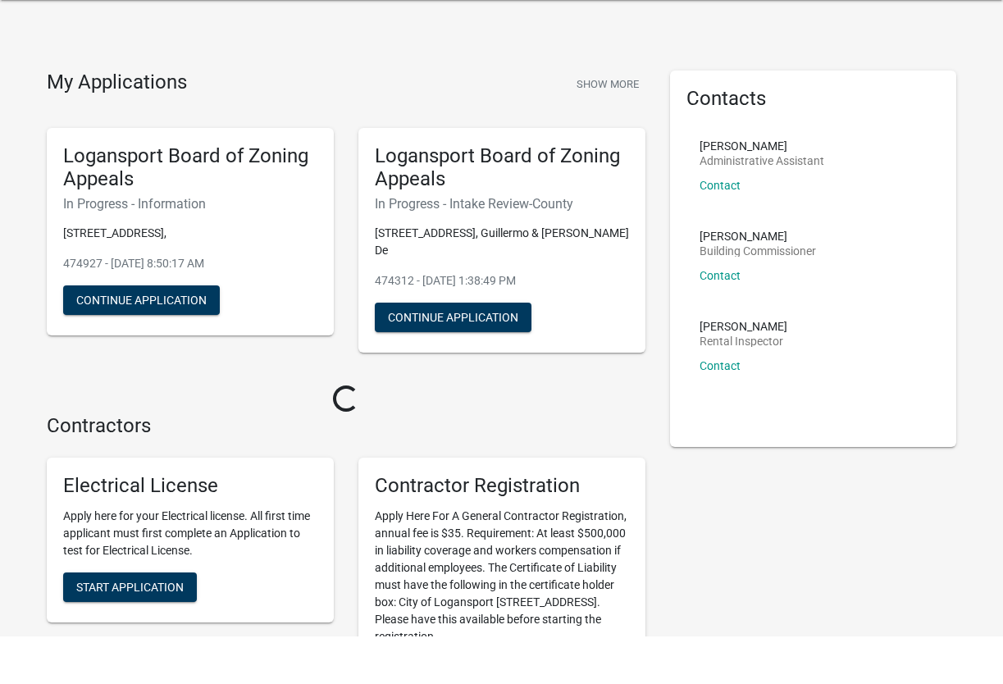
scroll to position [48, 0]
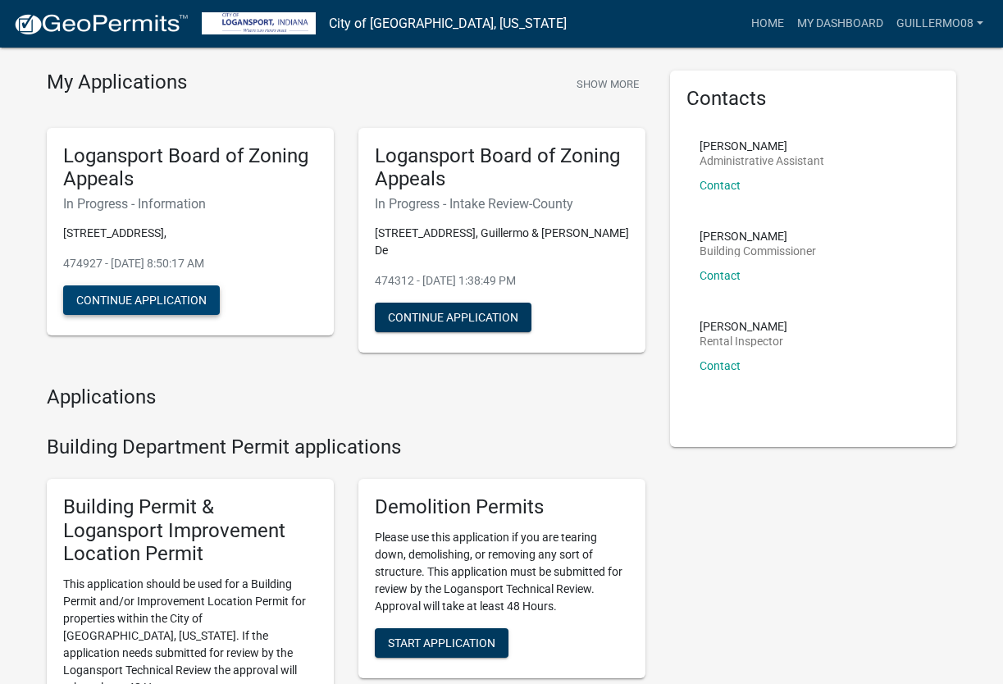
click at [180, 296] on button "Continue Application" at bounding box center [141, 300] width 157 height 30
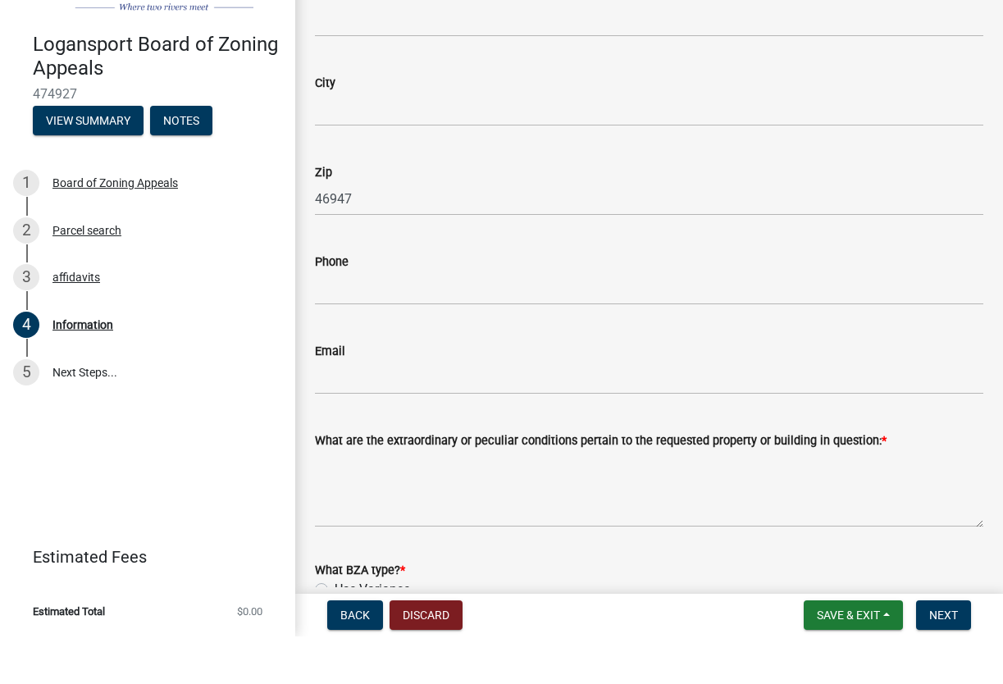
scroll to position [1290, 0]
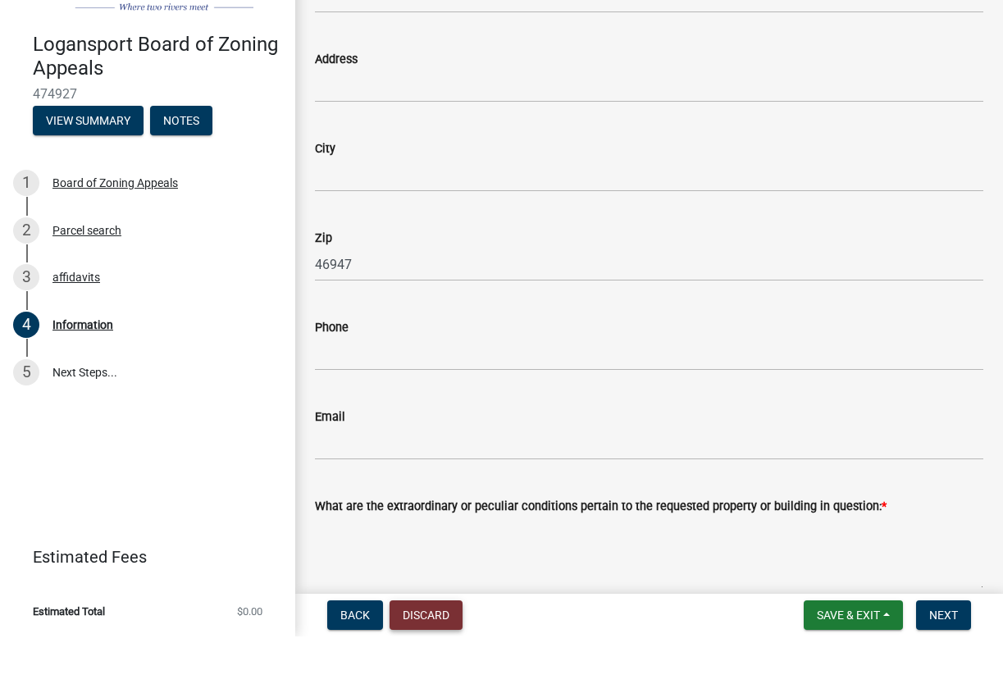
click at [423, 648] on button "Discard" at bounding box center [426, 663] width 73 height 30
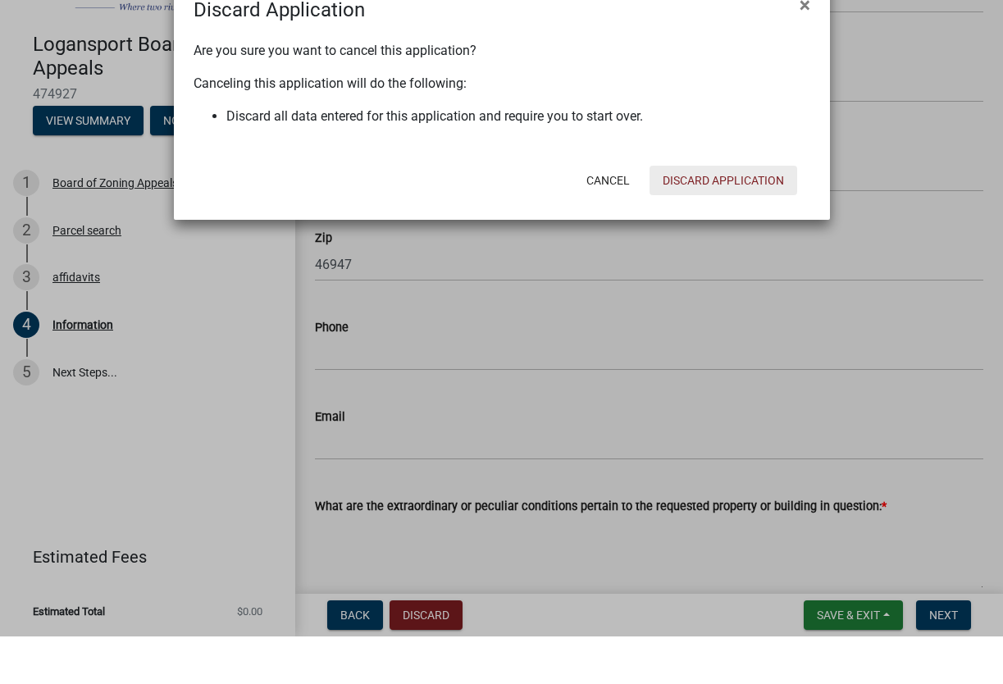
click at [735, 213] on button "Discard Application" at bounding box center [724, 228] width 148 height 30
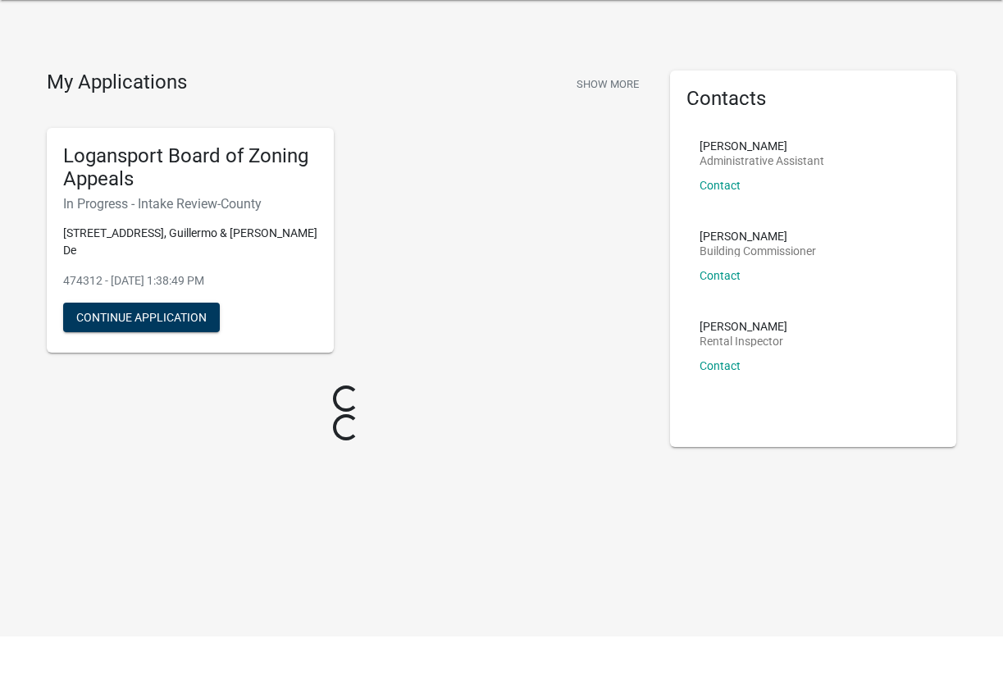
scroll to position [48, 0]
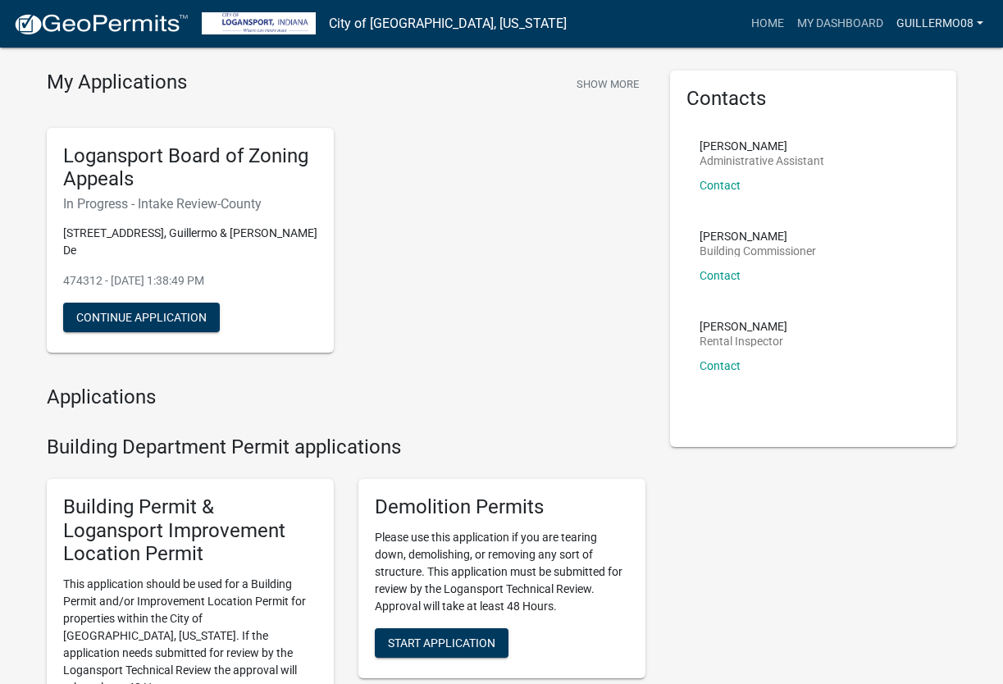
click at [965, 20] on link "guillermo08" at bounding box center [940, 23] width 100 height 31
click at [910, 128] on link "Logout" at bounding box center [924, 120] width 131 height 39
